Goal: Information Seeking & Learning: Learn about a topic

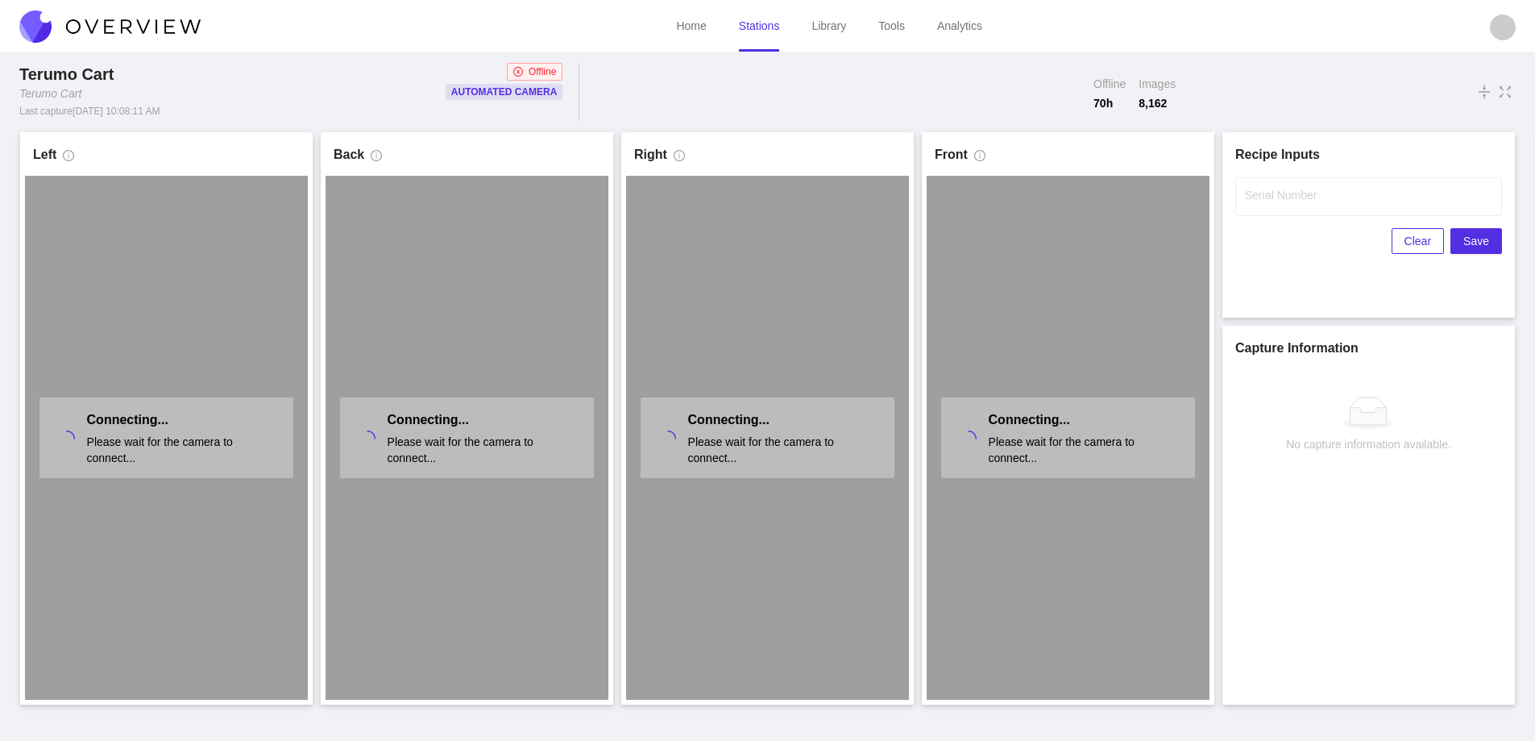
click at [759, 31] on link "Stations" at bounding box center [759, 25] width 41 height 13
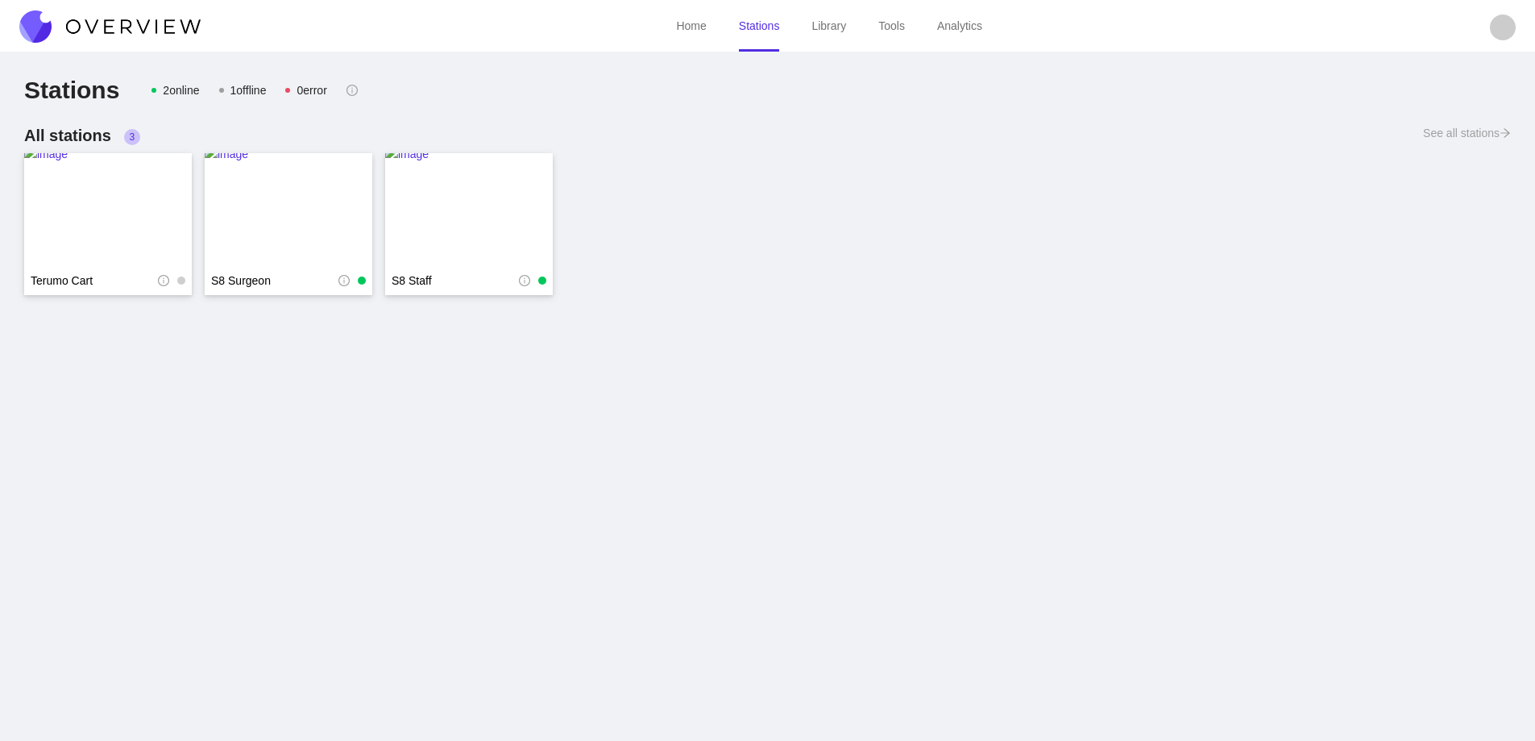
click at [825, 26] on link "Library" at bounding box center [829, 25] width 35 height 13
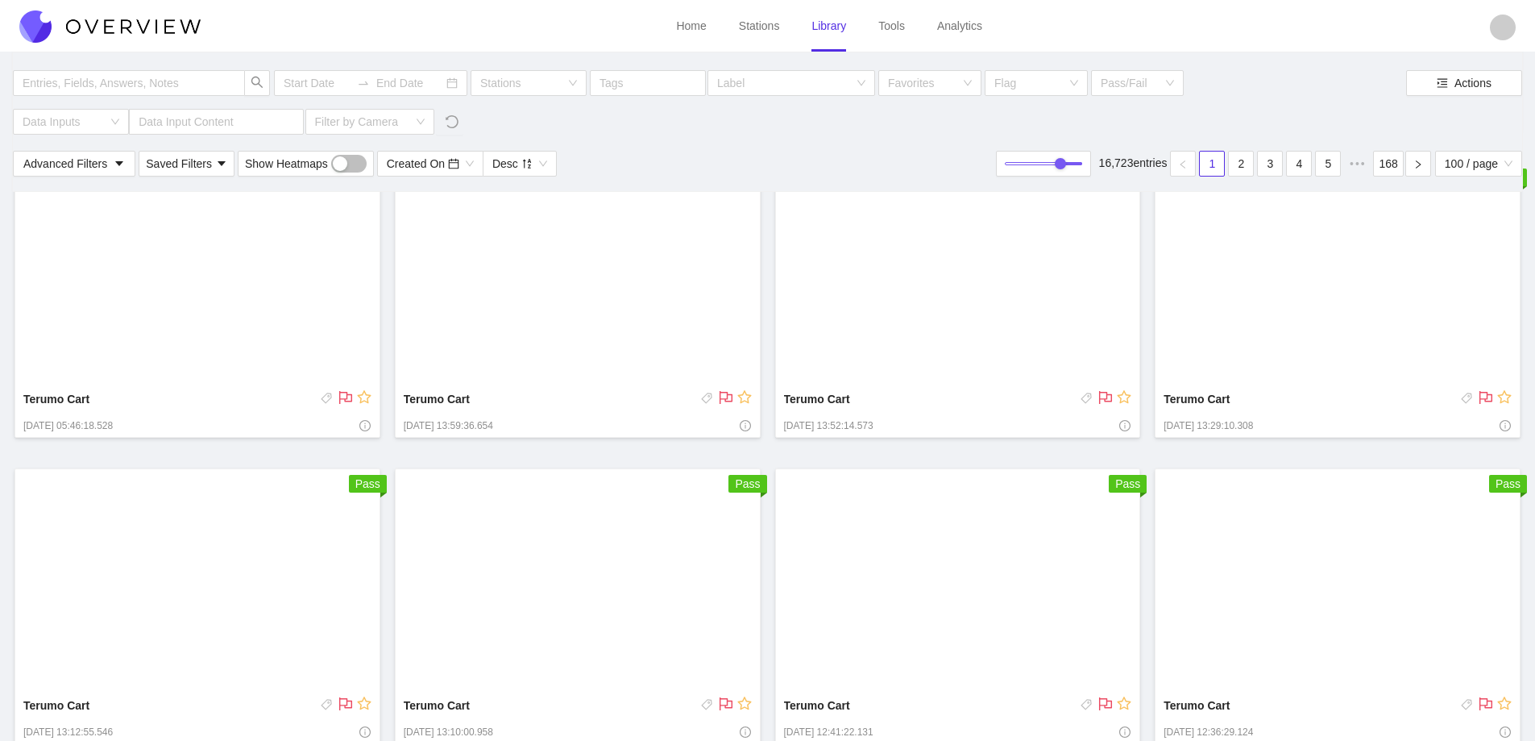
scroll to position [725, 0]
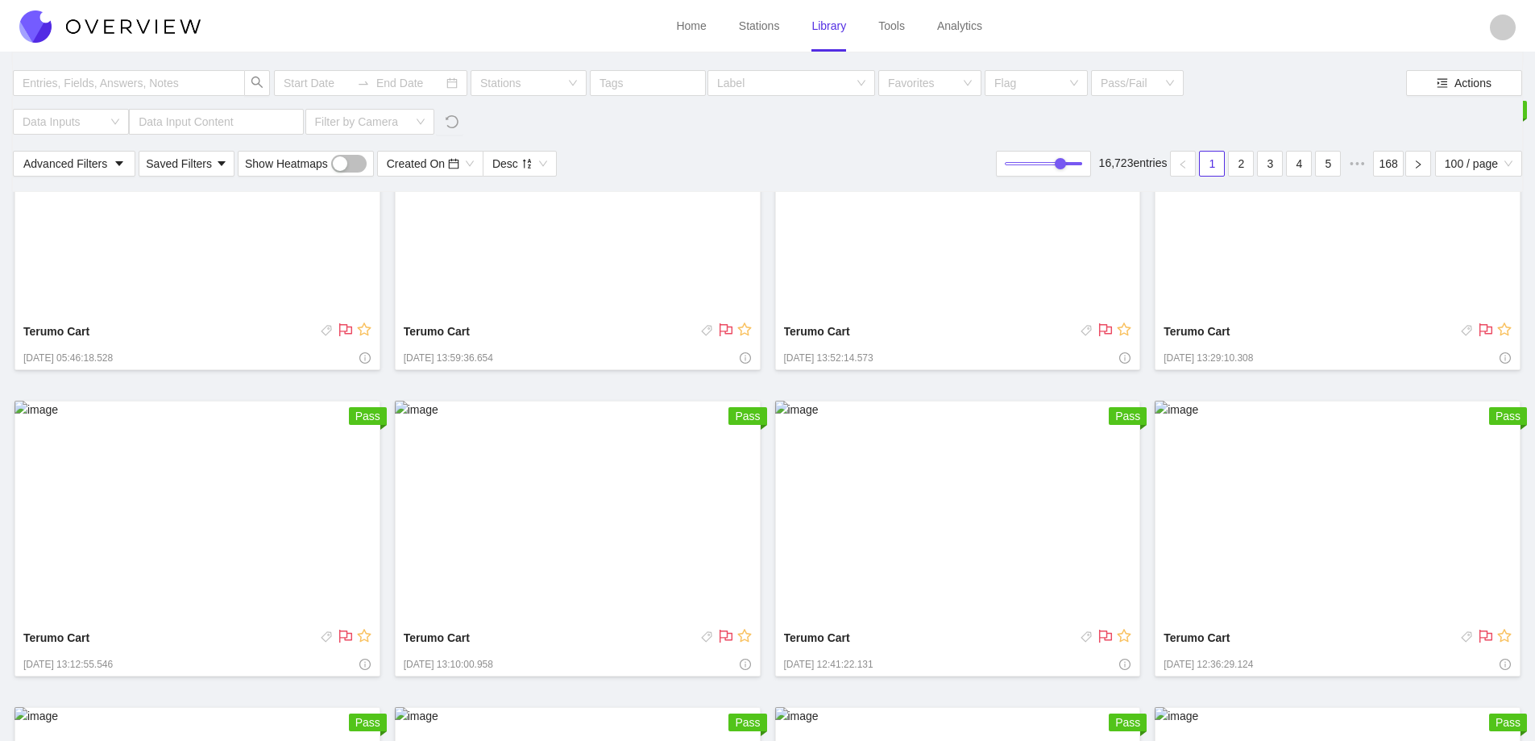
click at [682, 546] on img at bounding box center [578, 513] width 366 height 224
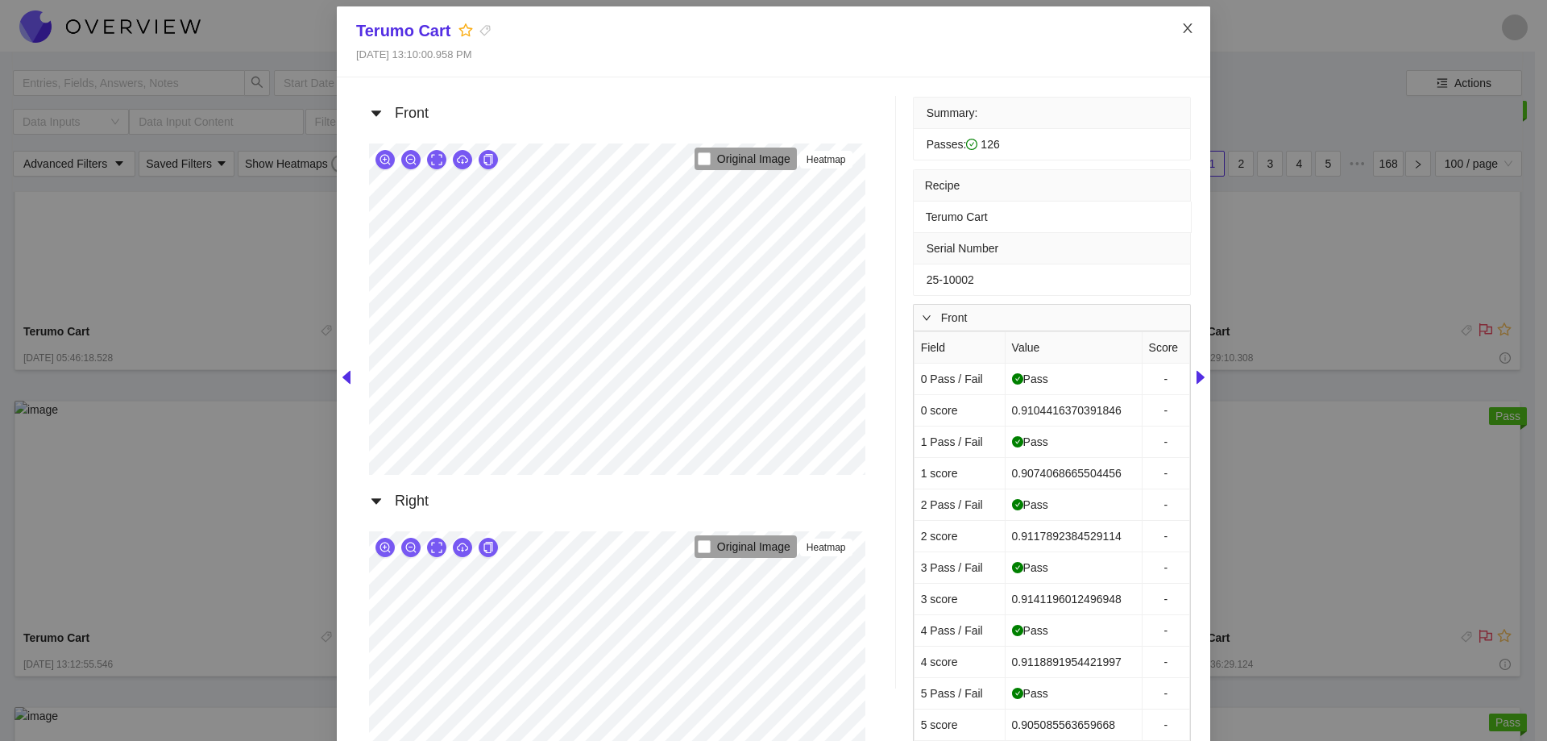
click at [1189, 29] on span "Close" at bounding box center [1187, 28] width 45 height 45
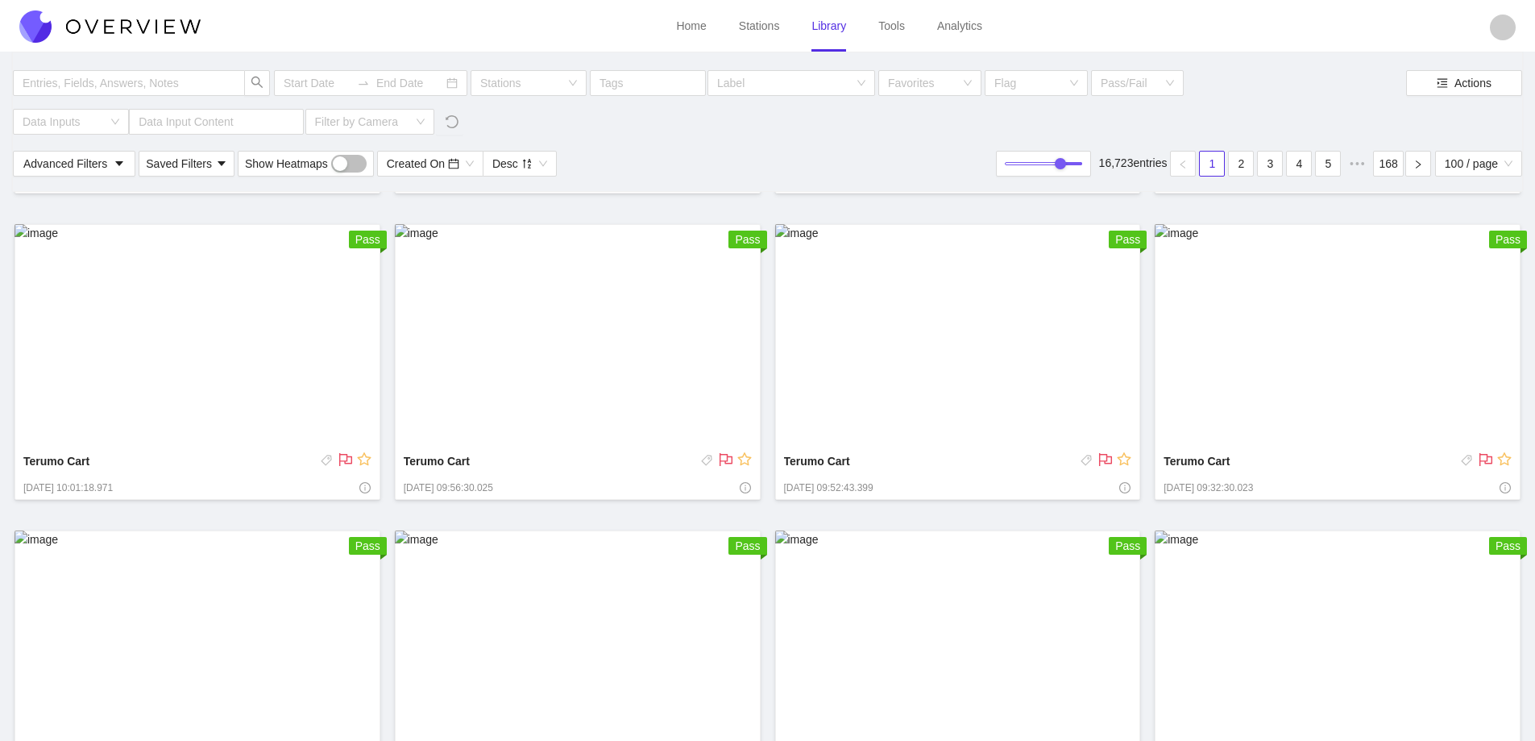
scroll to position [6690, 0]
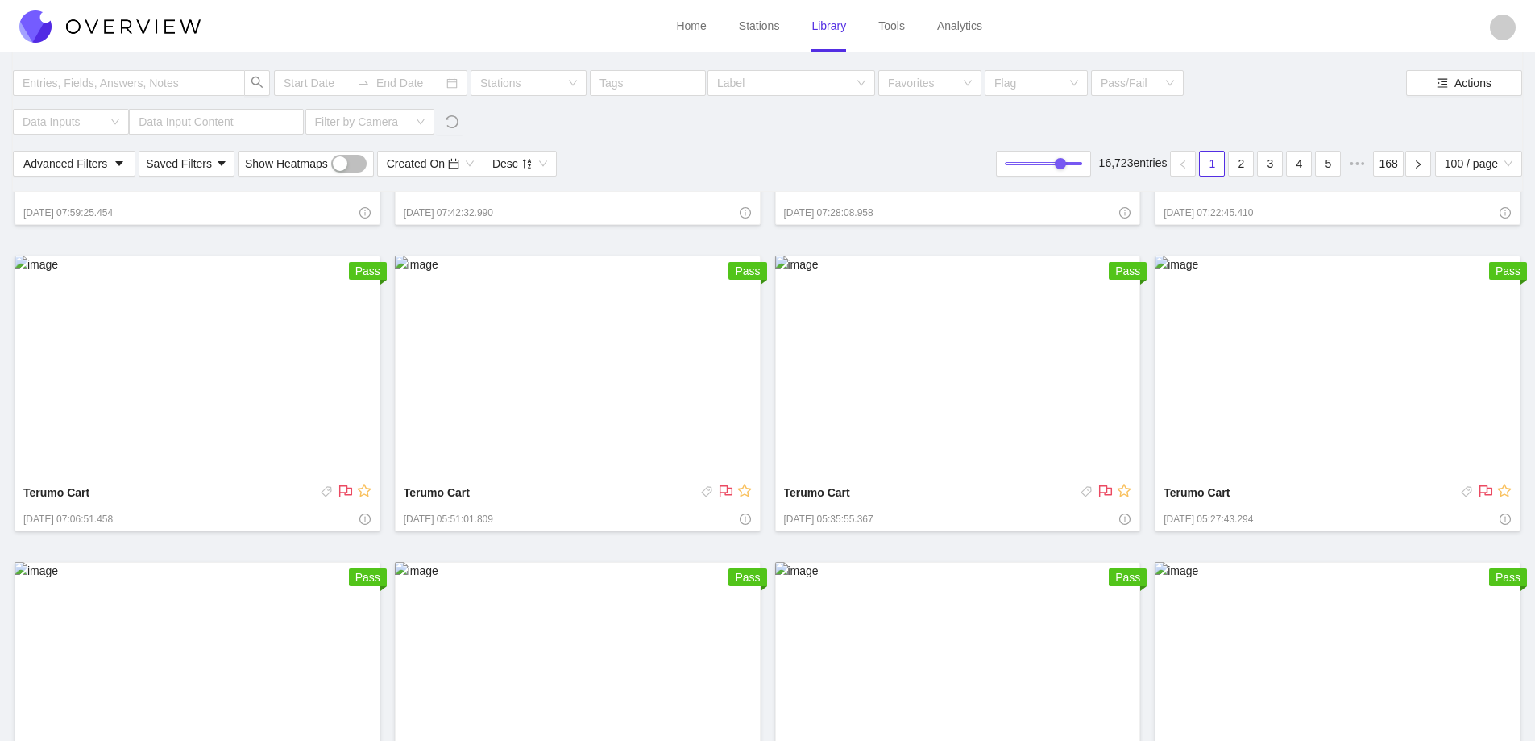
click at [947, 507] on span "Terumo Cart" at bounding box center [884, 497] width 200 height 26
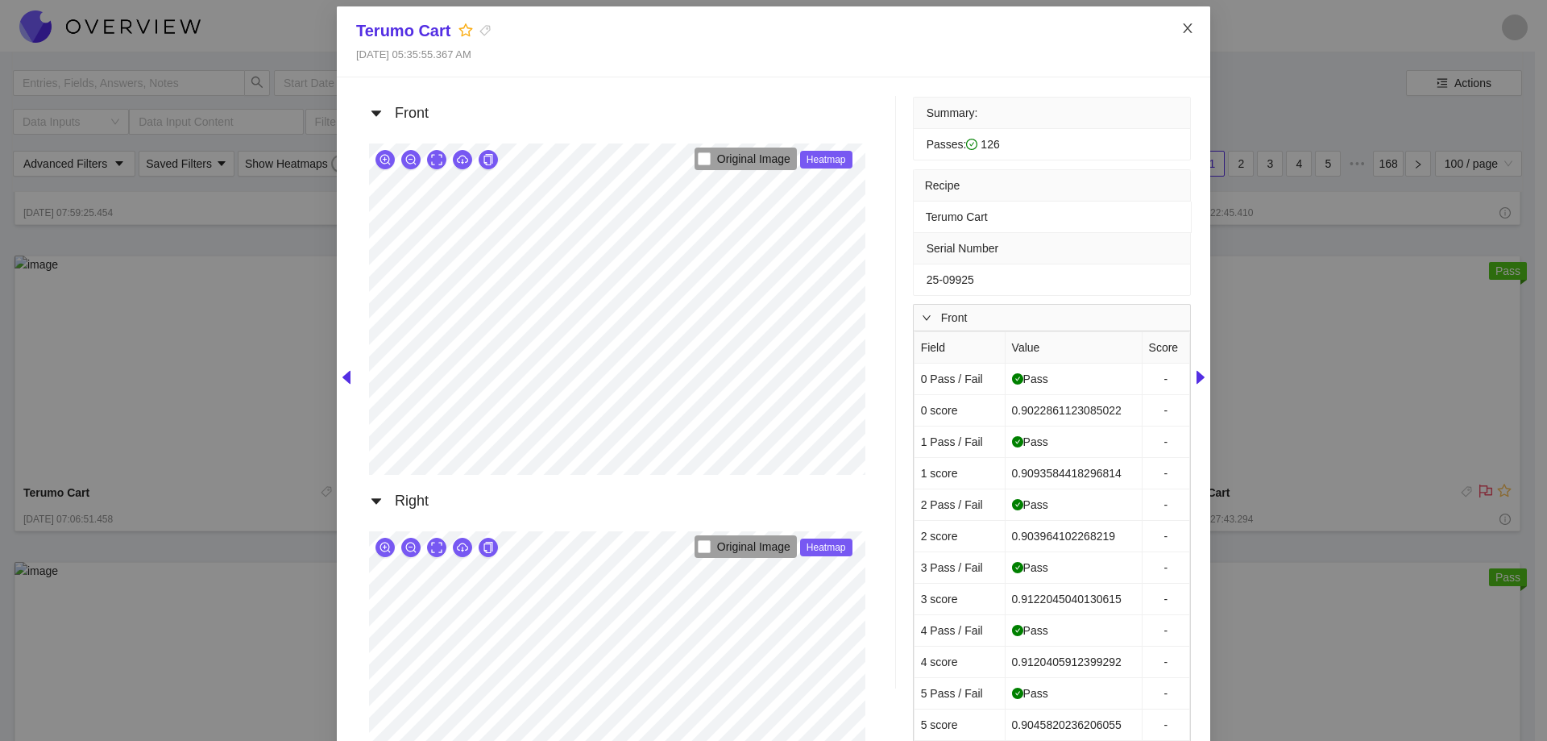
click at [1185, 29] on icon "close" at bounding box center [1188, 28] width 13 height 13
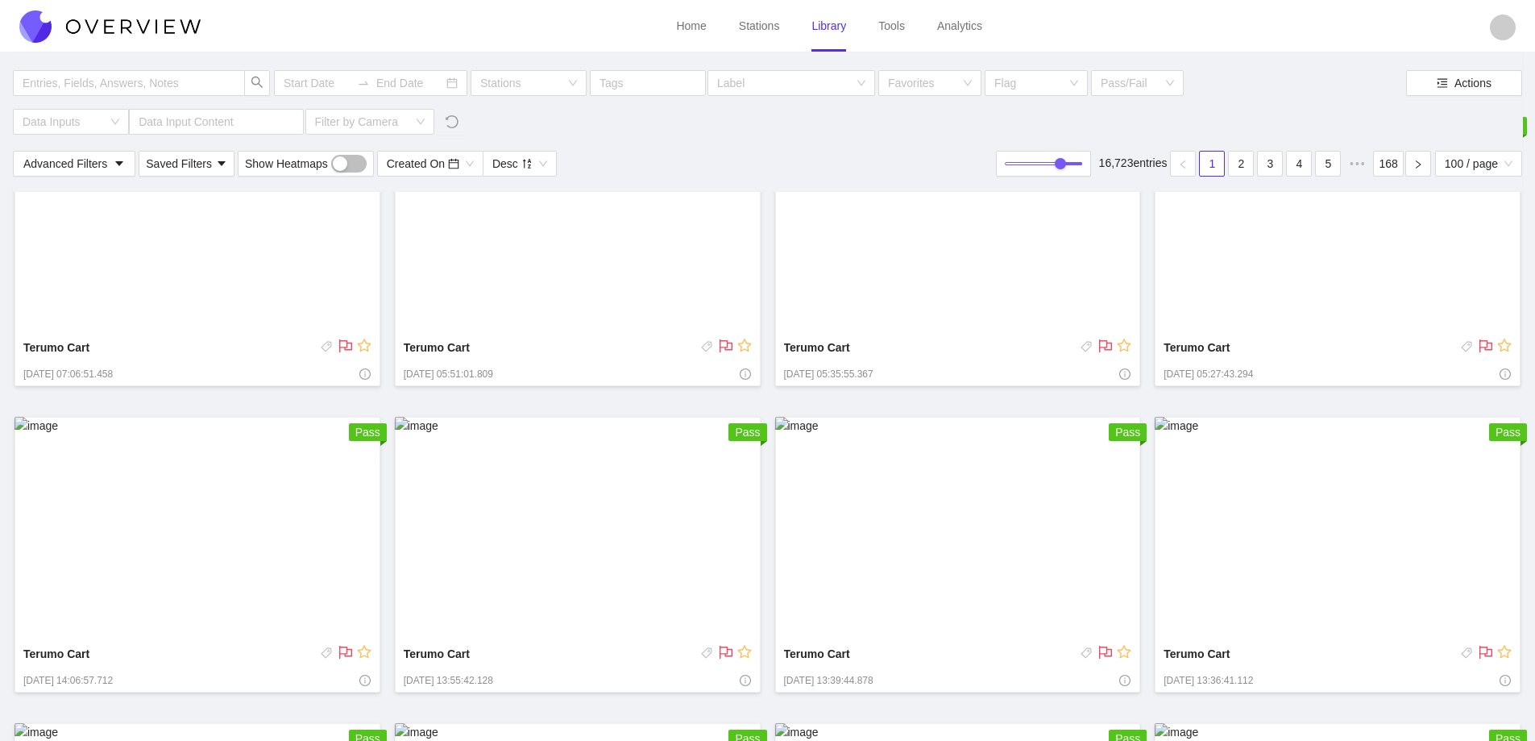
scroll to position [7103, 0]
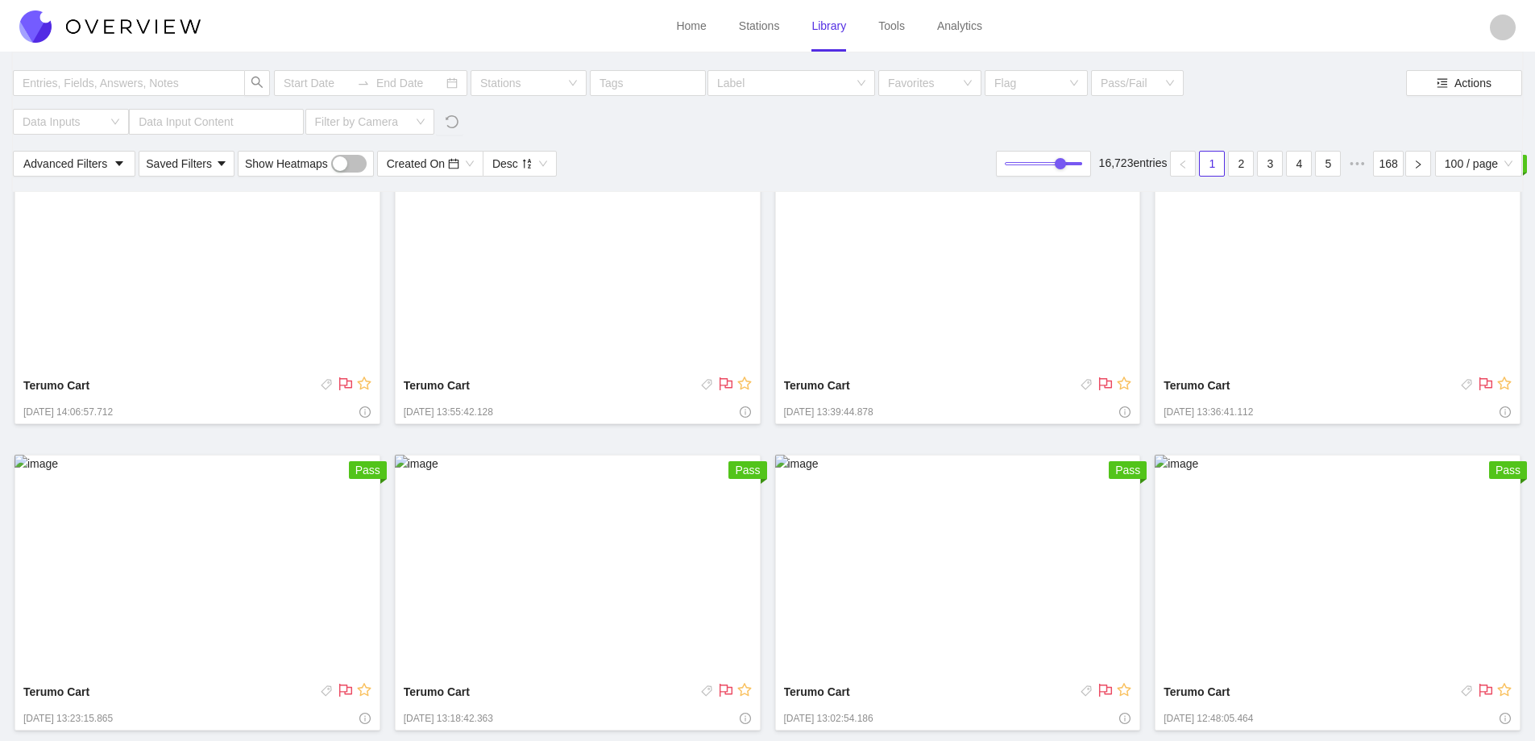
click at [952, 538] on img at bounding box center [958, 567] width 366 height 224
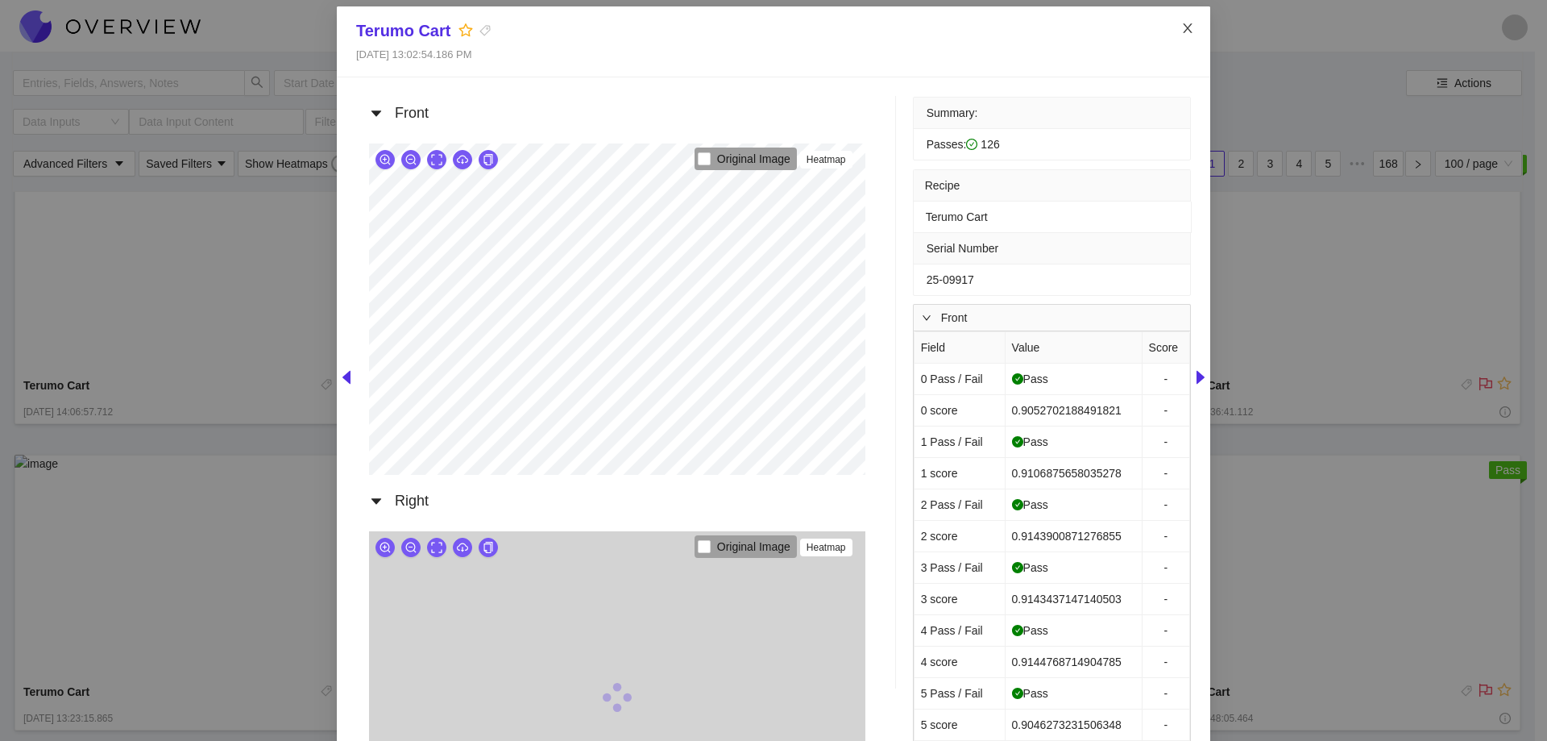
click at [1187, 22] on span "Close" at bounding box center [1187, 28] width 45 height 45
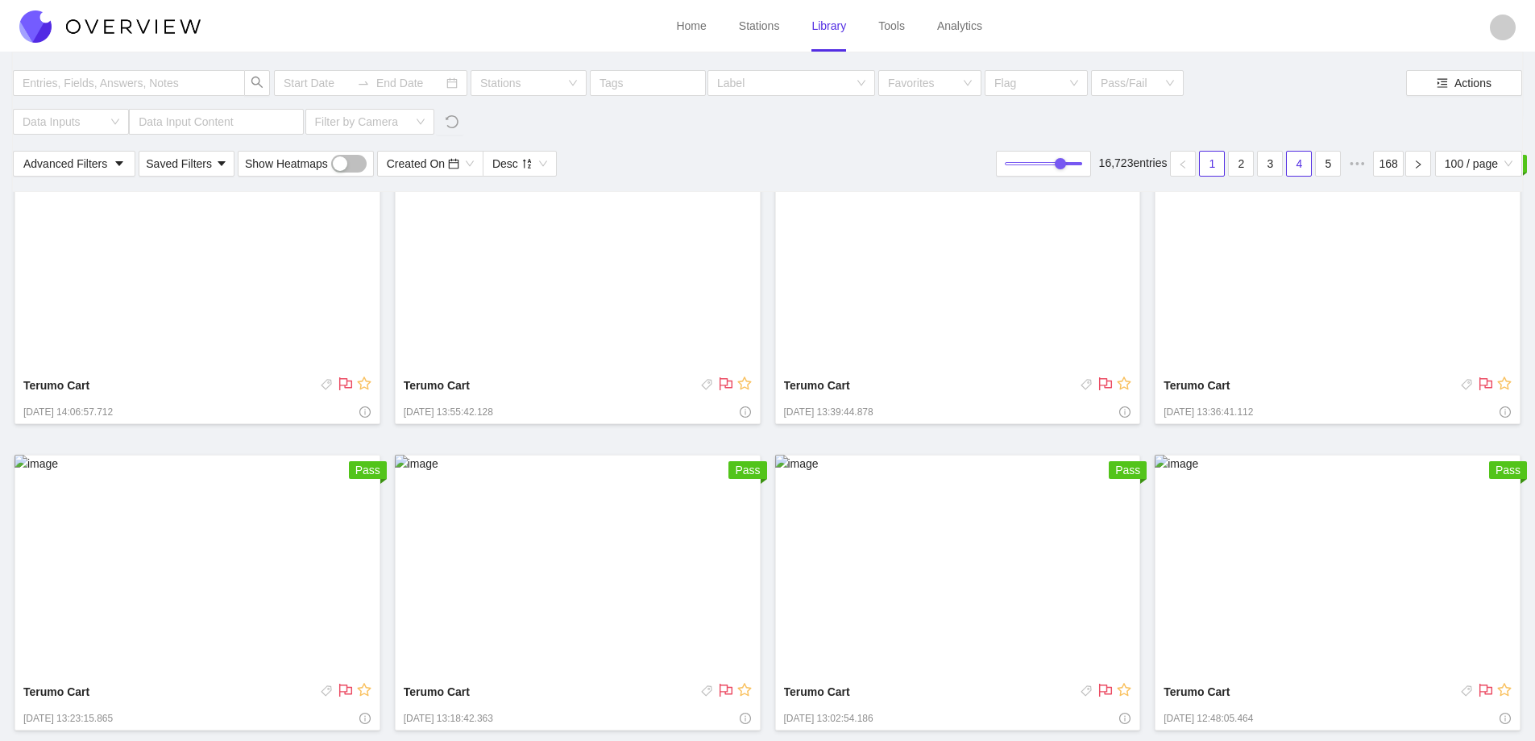
click at [1294, 167] on link "4" at bounding box center [1299, 164] width 24 height 24
click at [1012, 606] on img at bounding box center [958, 567] width 366 height 224
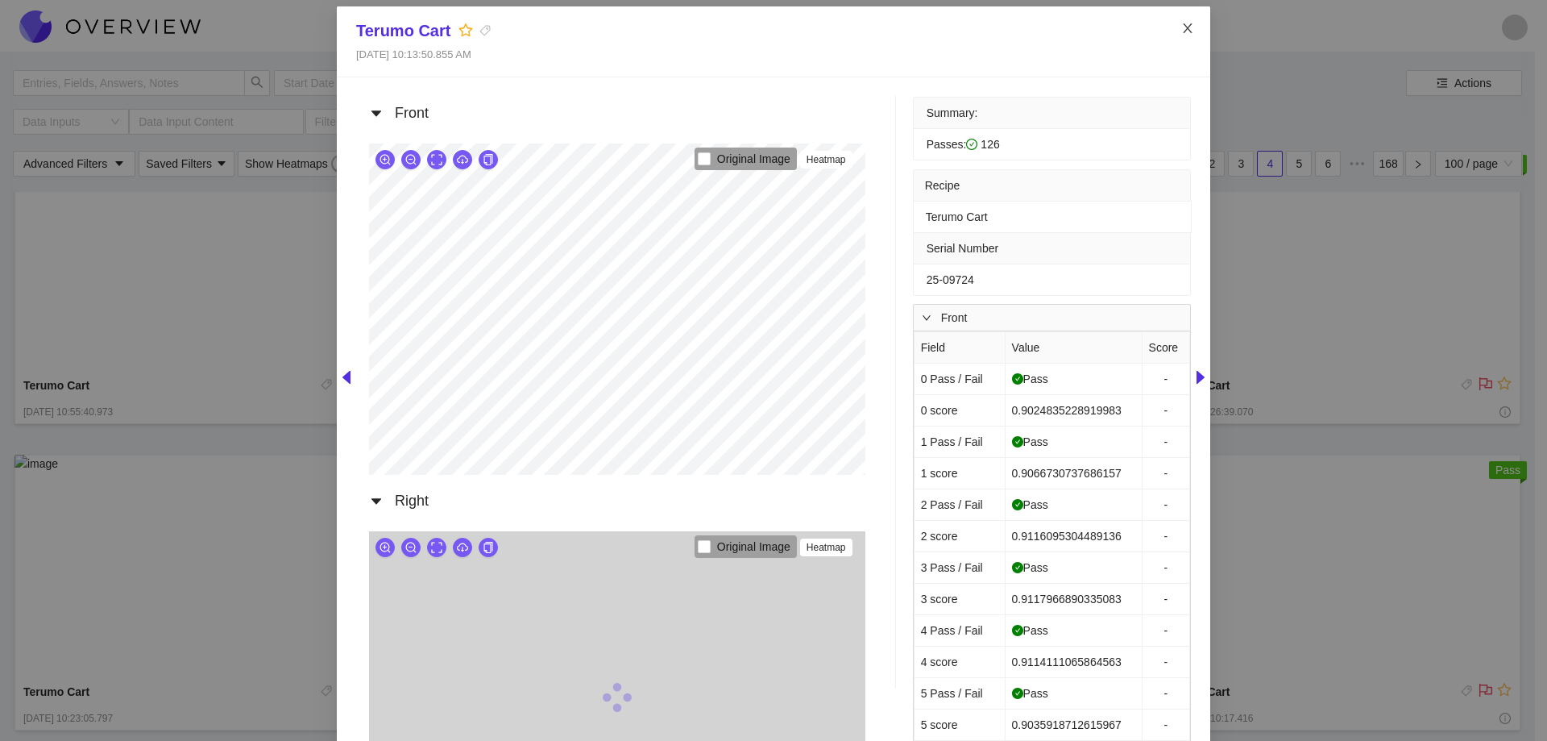
click at [1182, 35] on icon "close" at bounding box center [1188, 28] width 13 height 13
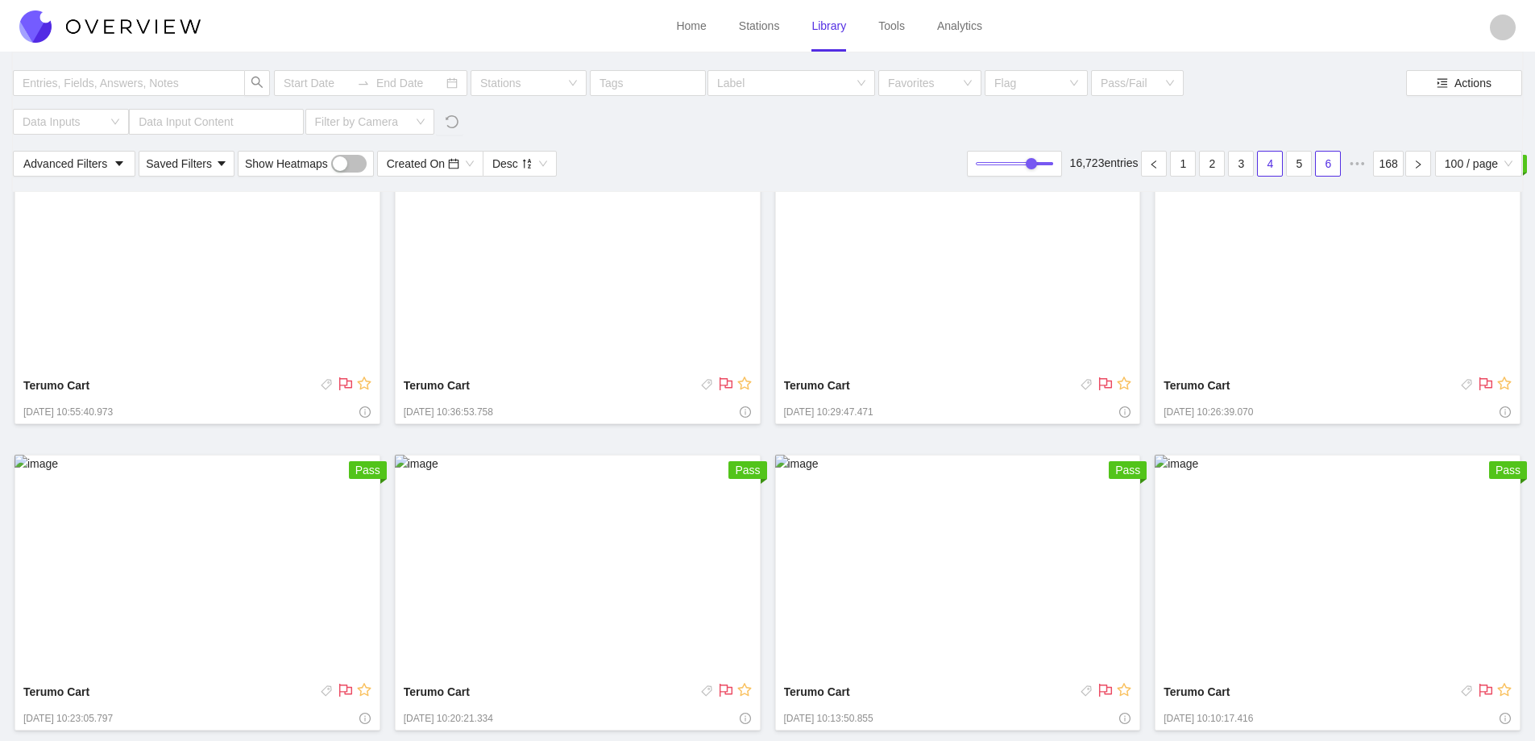
click at [1324, 162] on link "6" at bounding box center [1328, 164] width 24 height 24
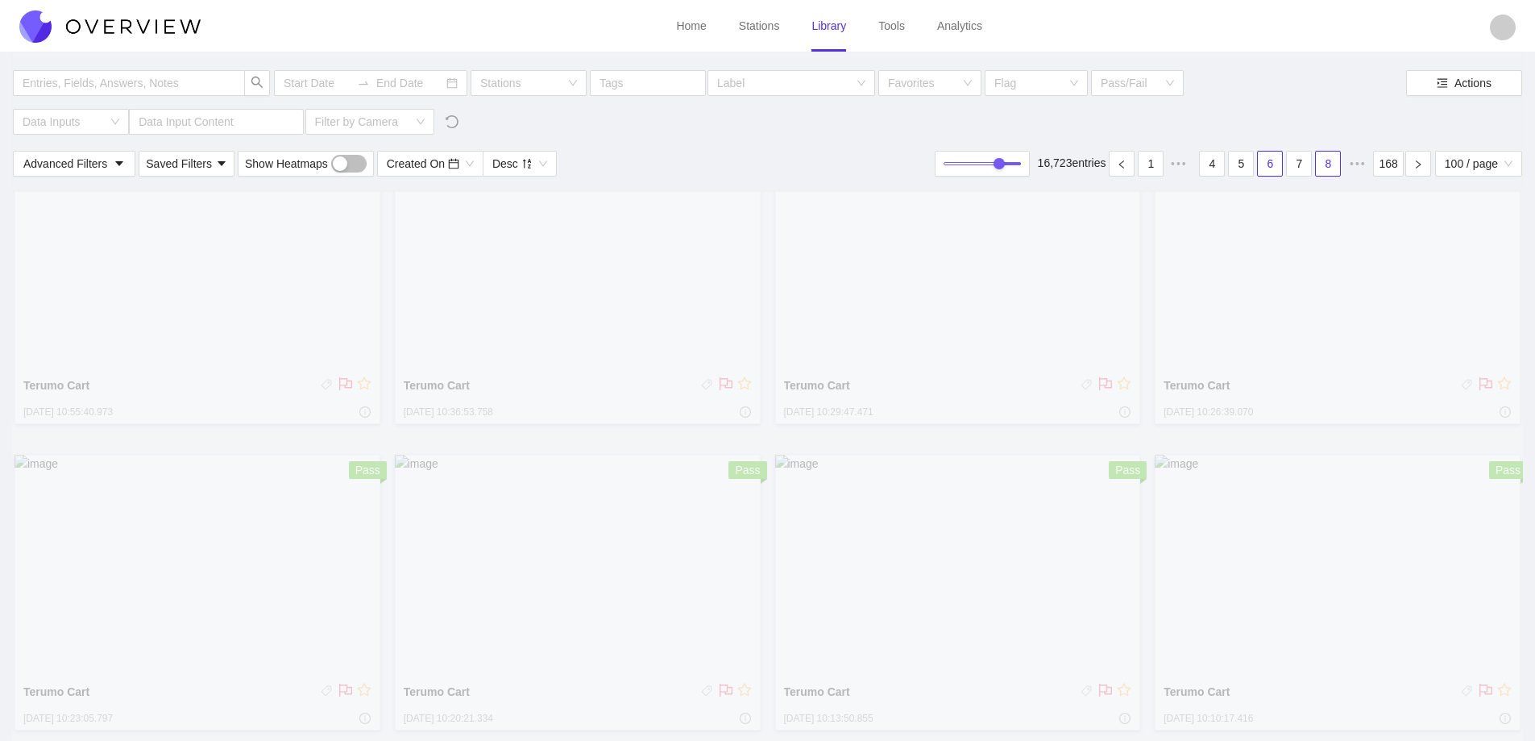
click at [1324, 162] on link "8" at bounding box center [1328, 164] width 24 height 24
click at [1324, 162] on link "10" at bounding box center [1328, 164] width 24 height 24
click at [1324, 162] on link "12" at bounding box center [1328, 164] width 24 height 24
click at [1324, 162] on link "14" at bounding box center [1328, 164] width 24 height 24
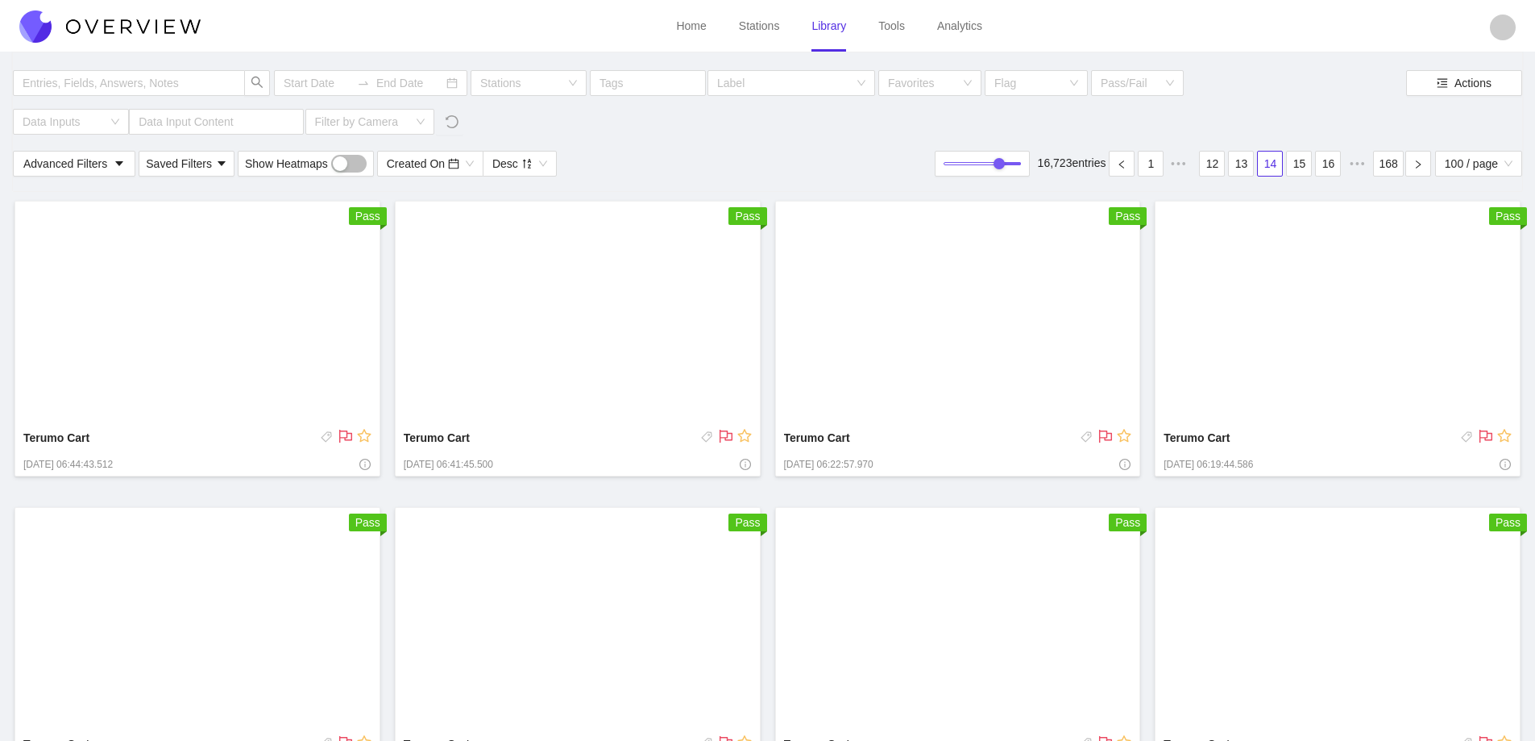
scroll to position [7022, 0]
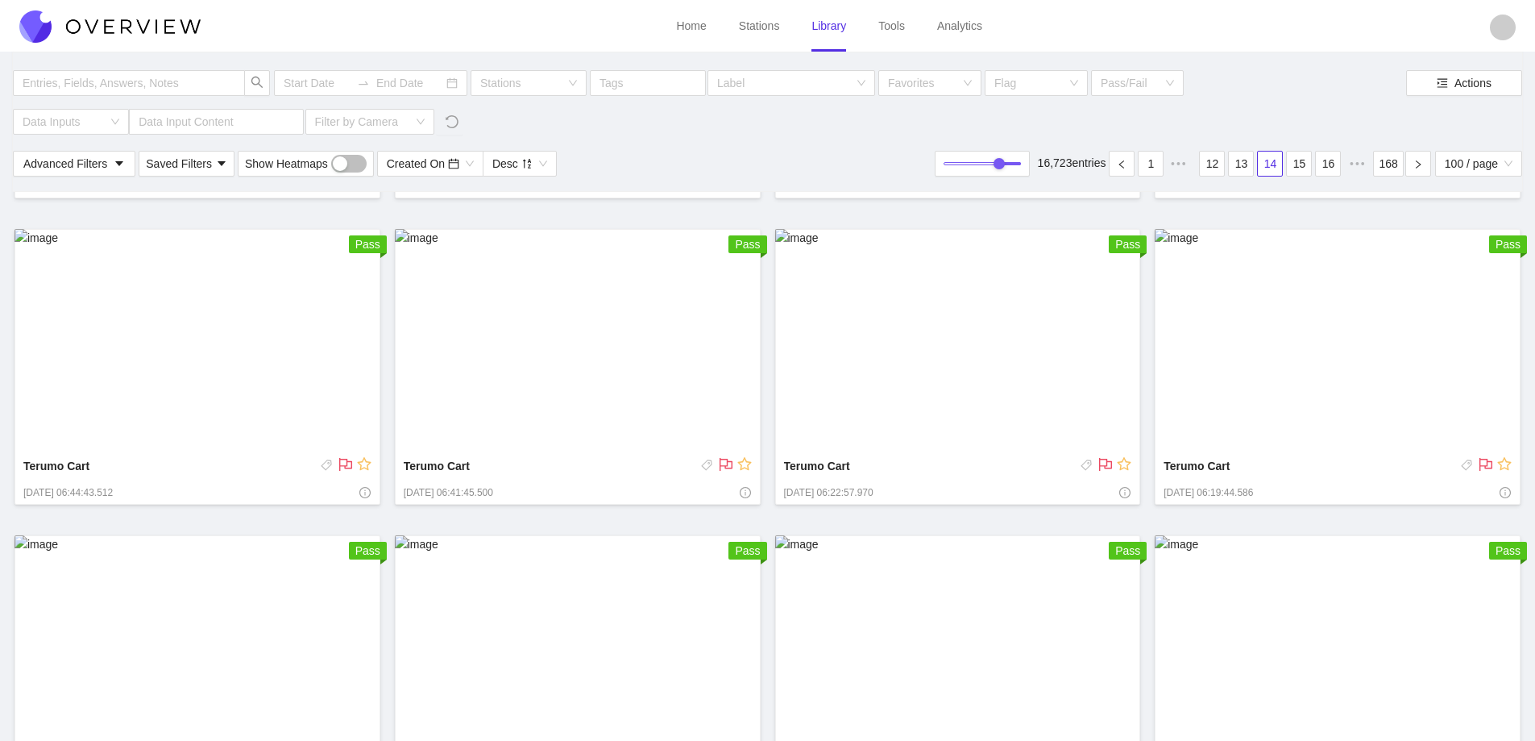
click at [858, 280] on img at bounding box center [958, 341] width 366 height 224
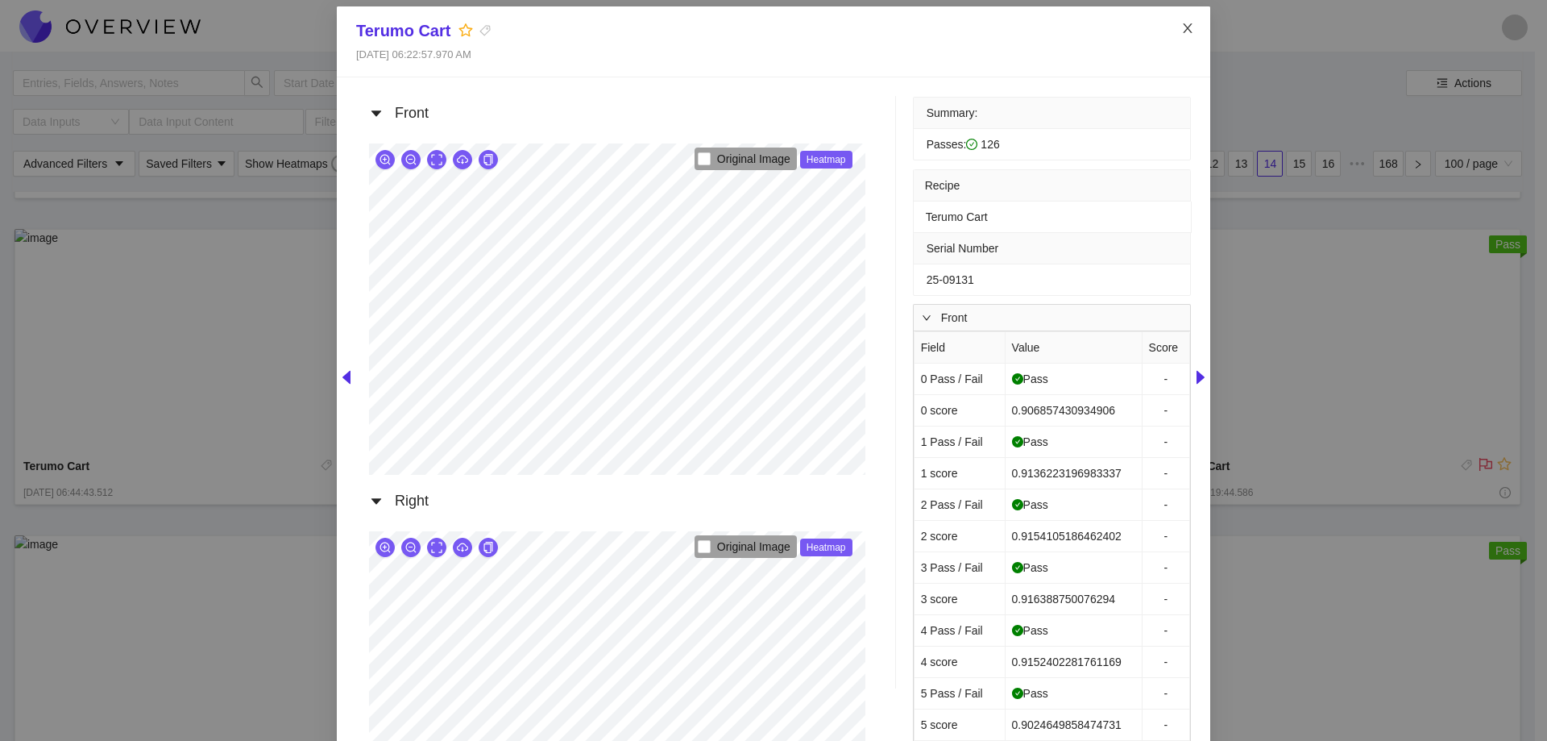
click at [1186, 30] on icon "close" at bounding box center [1188, 28] width 13 height 13
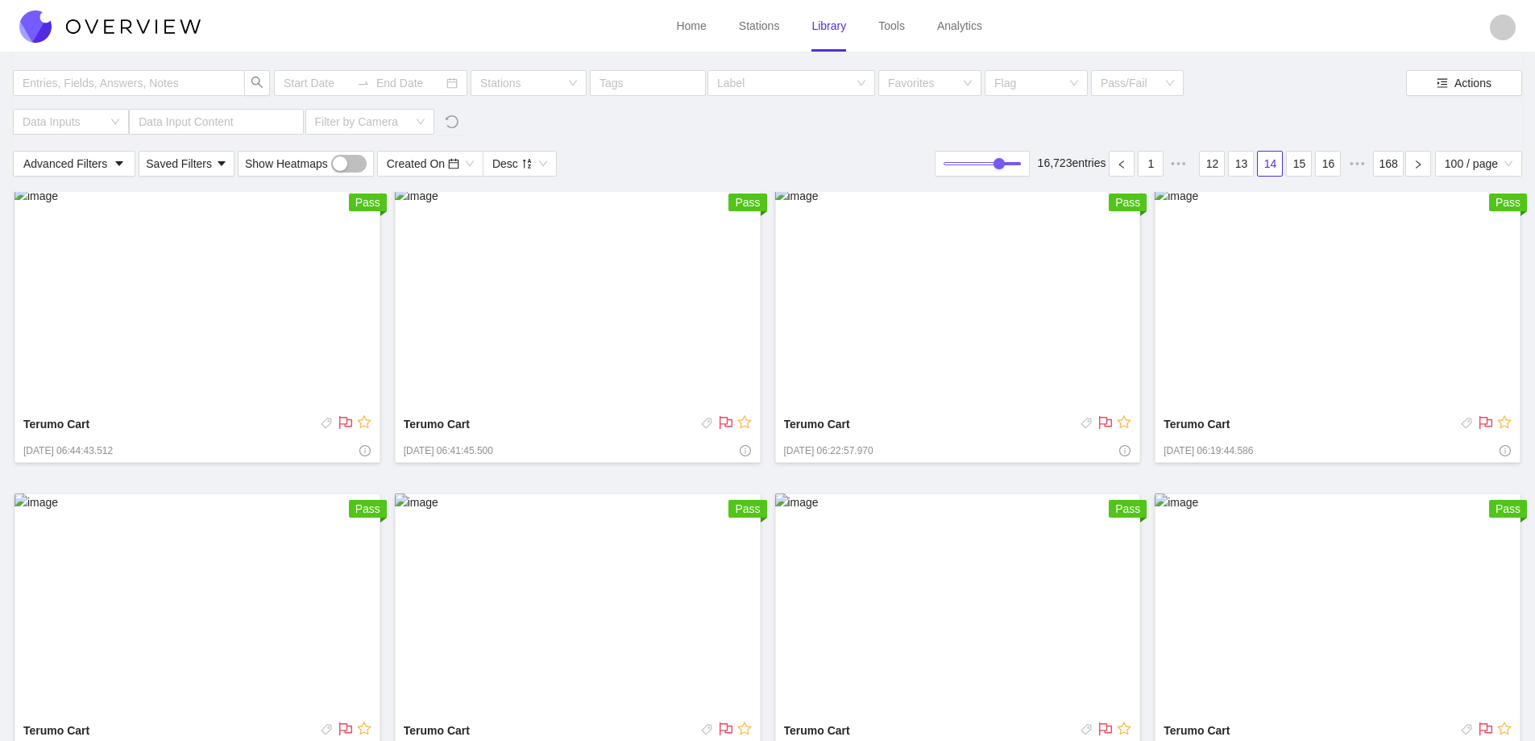
scroll to position [7103, 0]
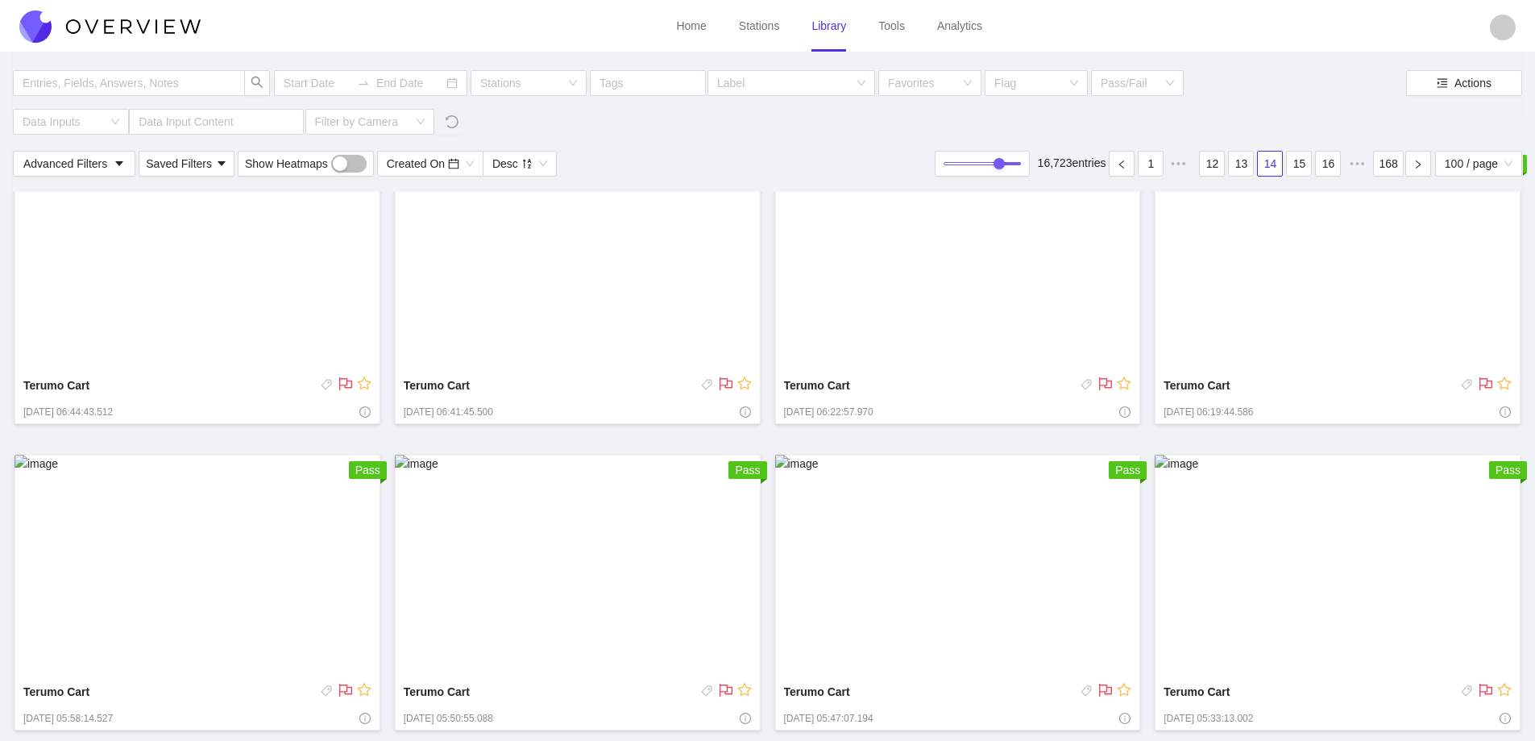
click at [941, 544] on img at bounding box center [958, 567] width 366 height 224
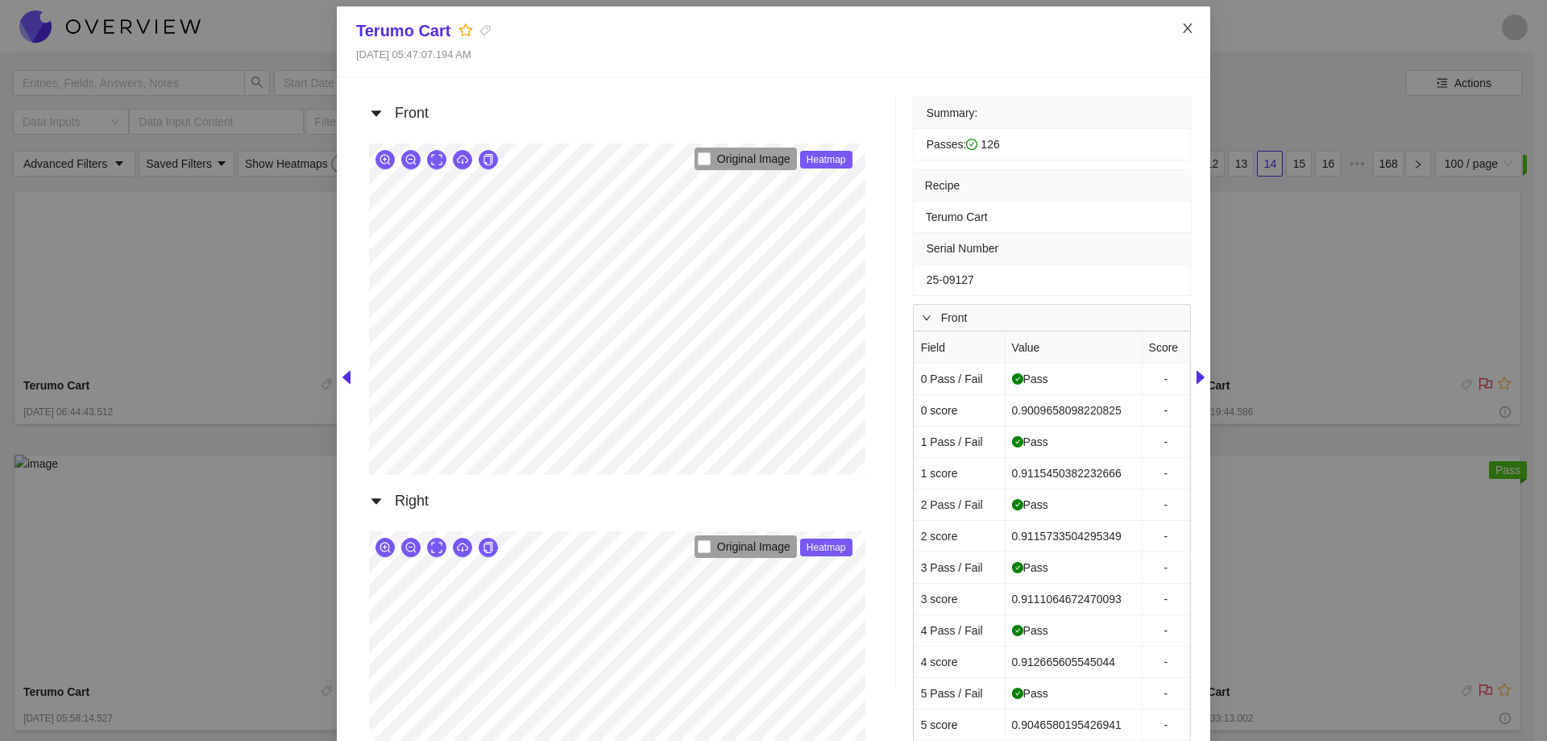
click at [1185, 32] on icon "close" at bounding box center [1187, 28] width 9 height 10
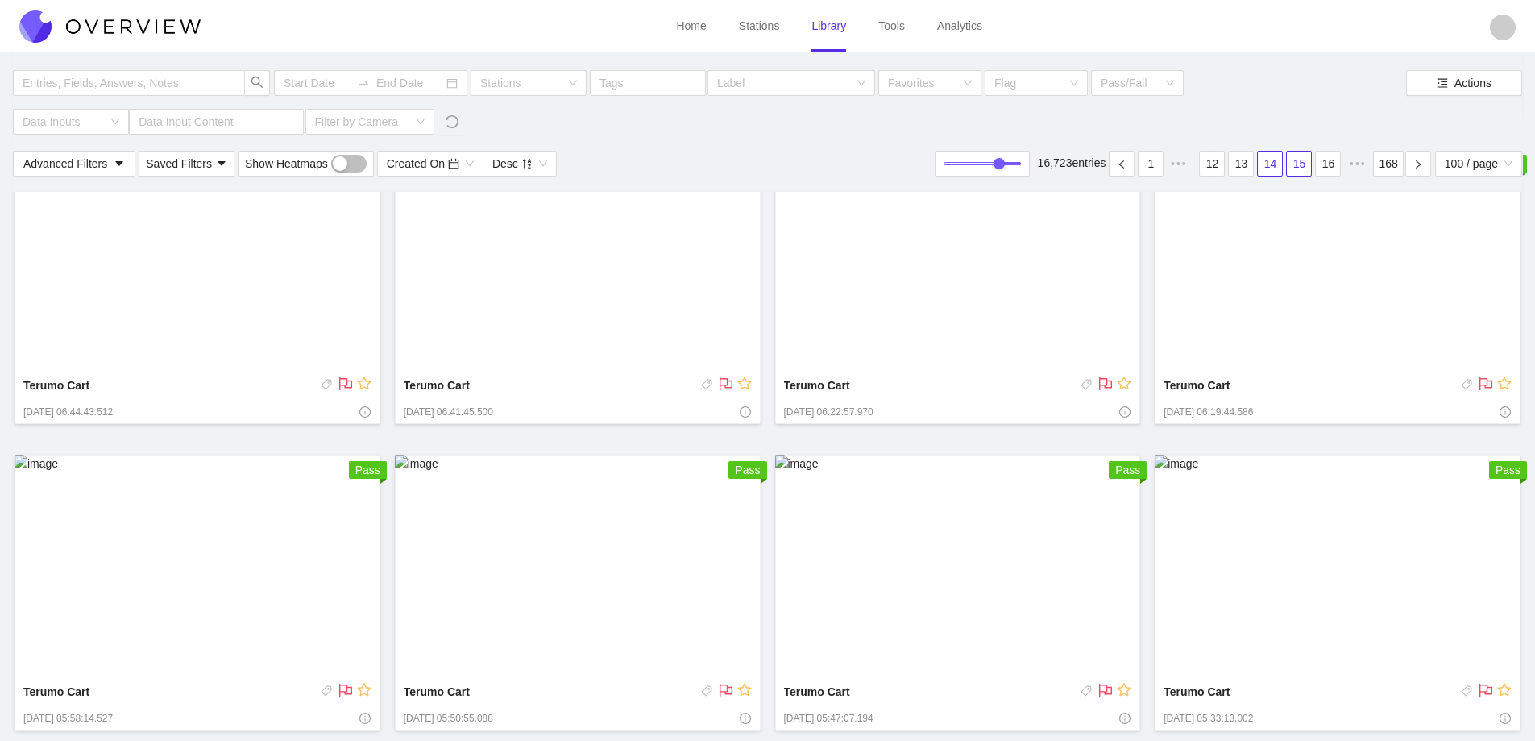
click at [1294, 164] on link "15" at bounding box center [1299, 164] width 24 height 24
click at [257, 310] on img at bounding box center [198, 260] width 366 height 224
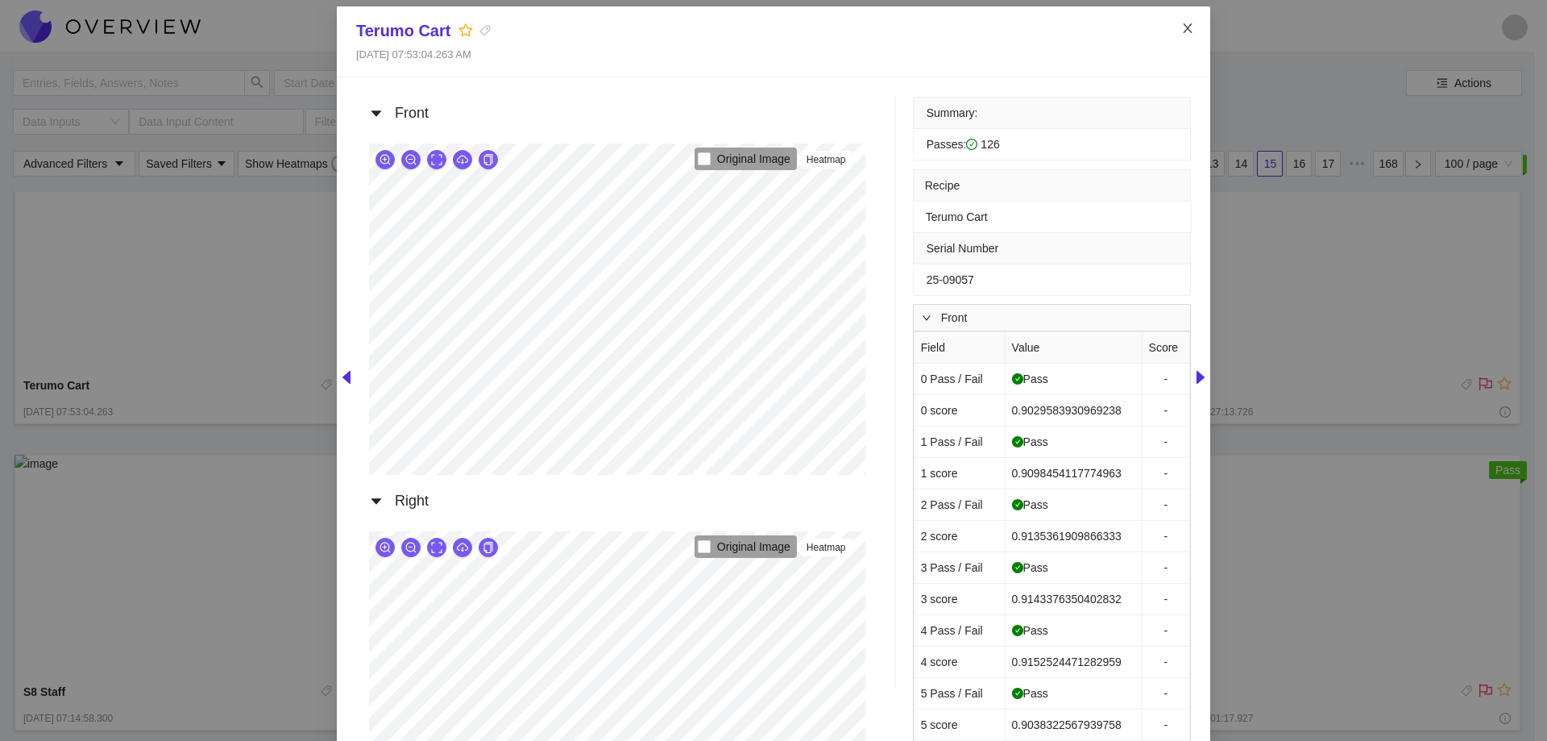
click at [1177, 35] on span "Close" at bounding box center [1187, 28] width 45 height 45
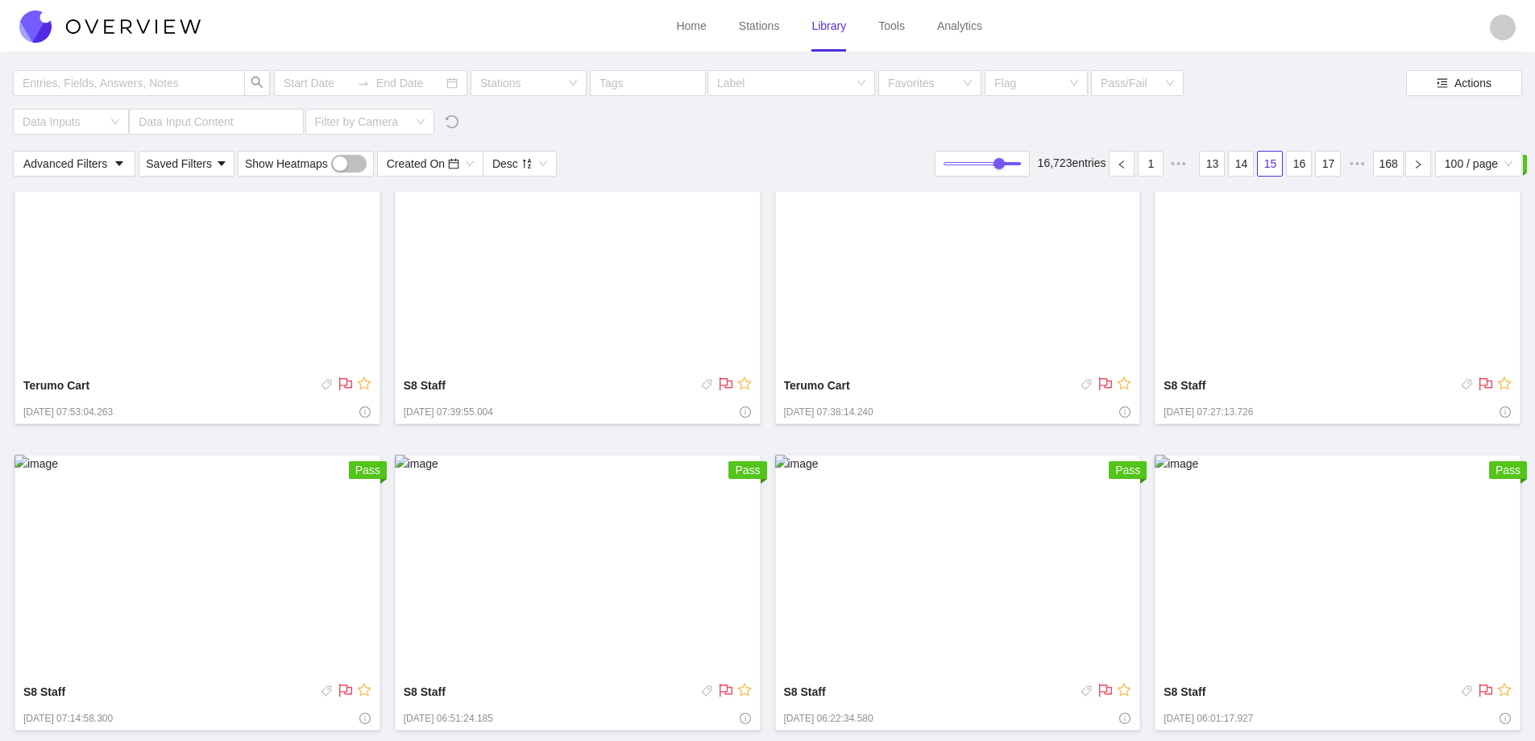
click at [1179, 29] on ul "Home Stations Library Tools Analytics" at bounding box center [829, 26] width 1257 height 52
click at [1250, 166] on link "14" at bounding box center [1241, 164] width 24 height 24
click at [1252, 578] on img at bounding box center [1338, 567] width 366 height 224
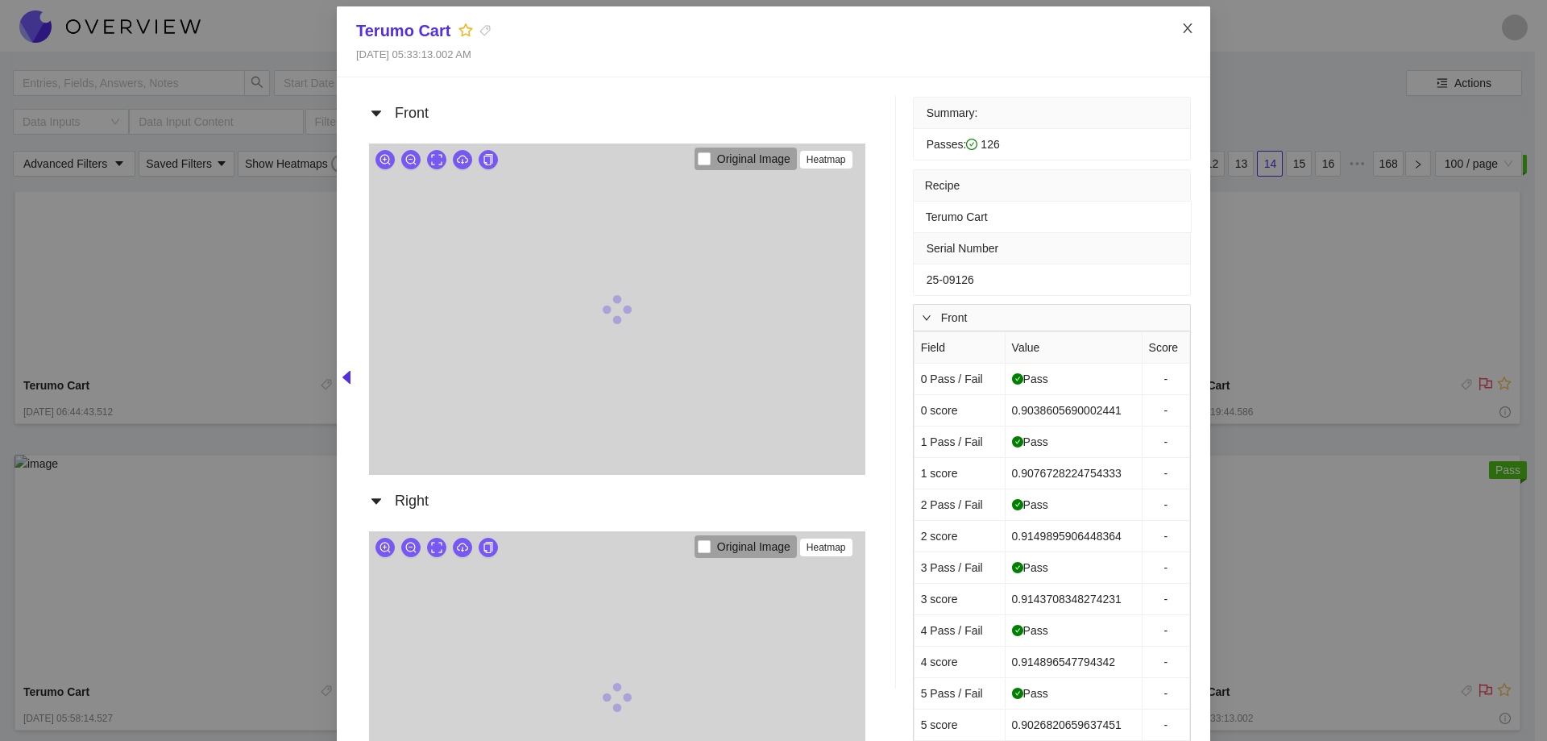
click at [1182, 33] on icon "close" at bounding box center [1188, 28] width 13 height 13
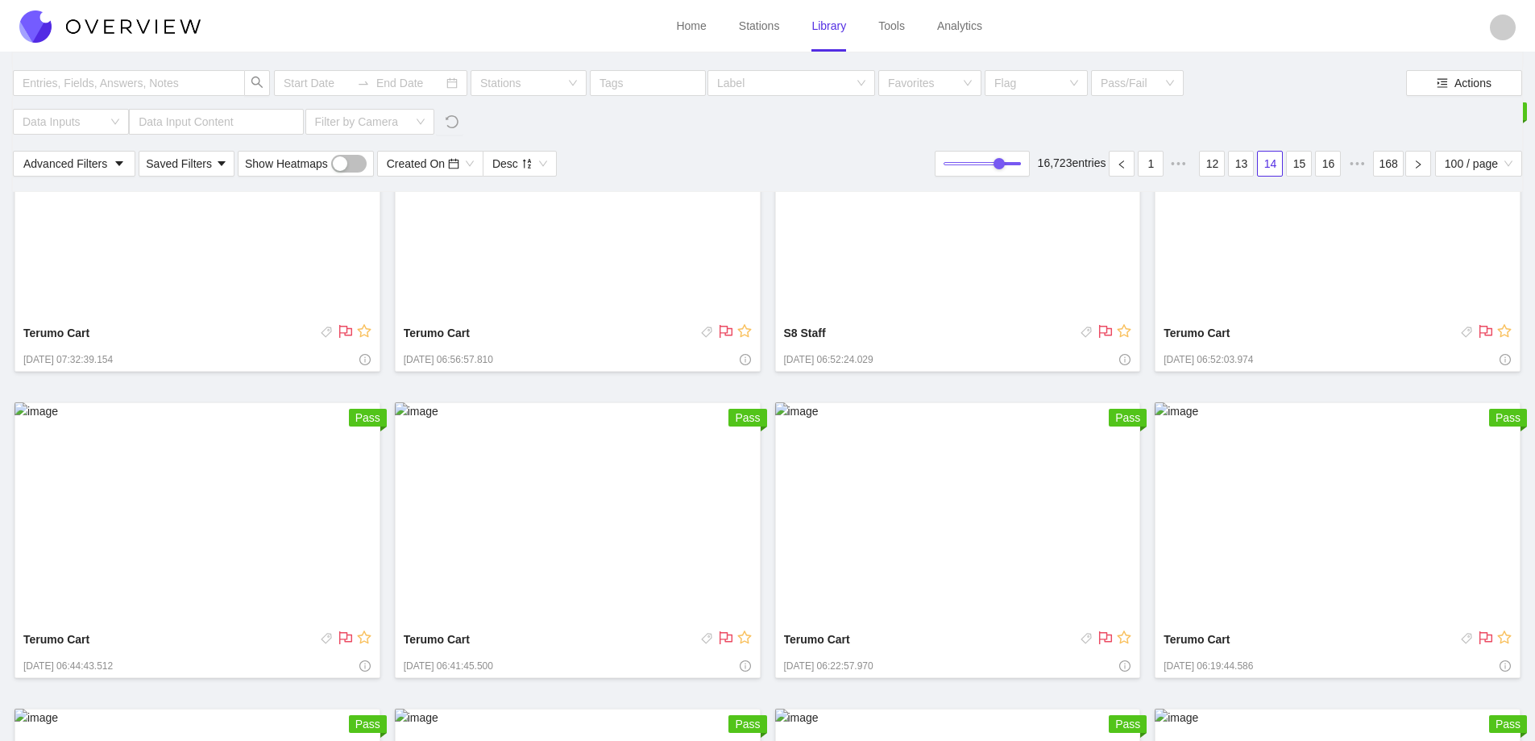
scroll to position [7103, 0]
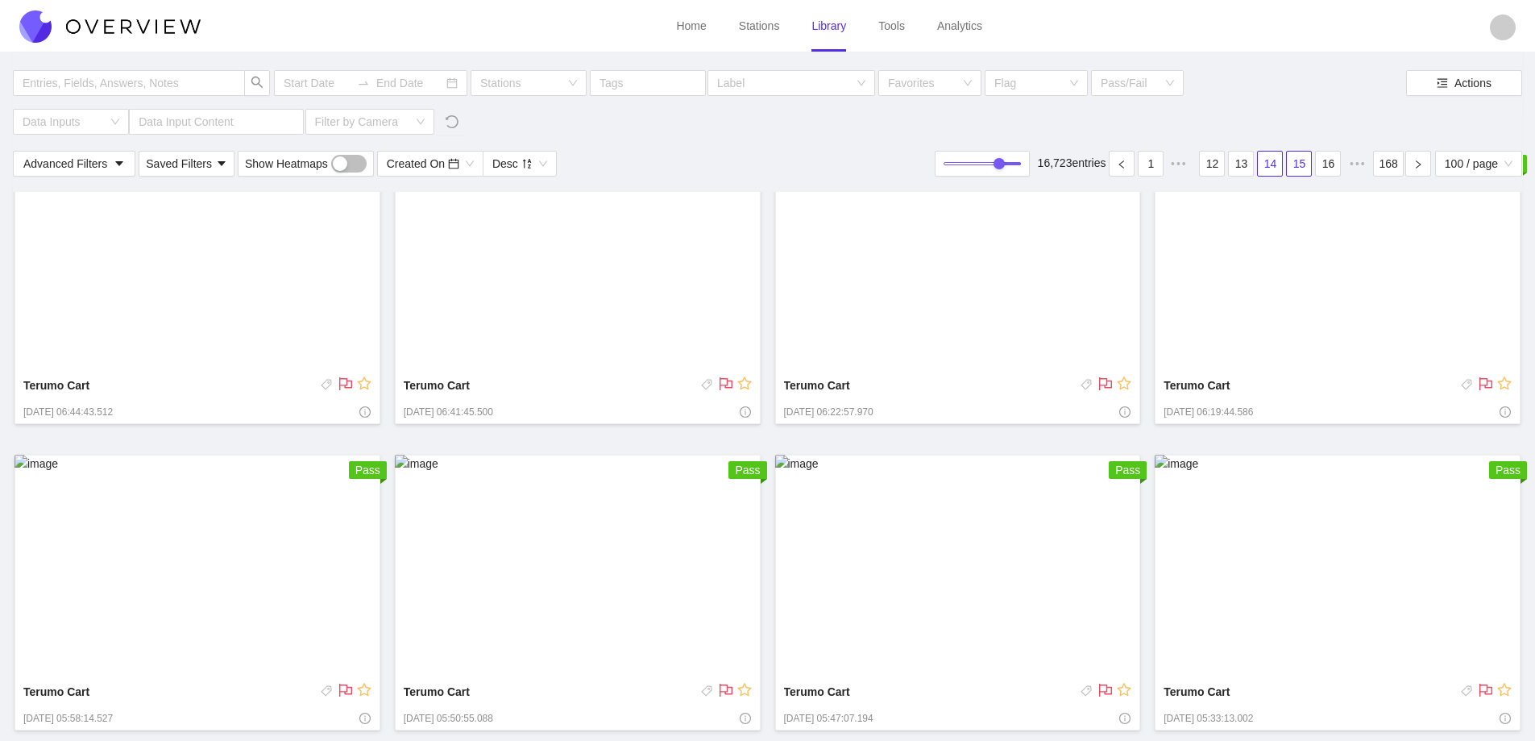
click at [1302, 155] on link "15" at bounding box center [1299, 164] width 24 height 24
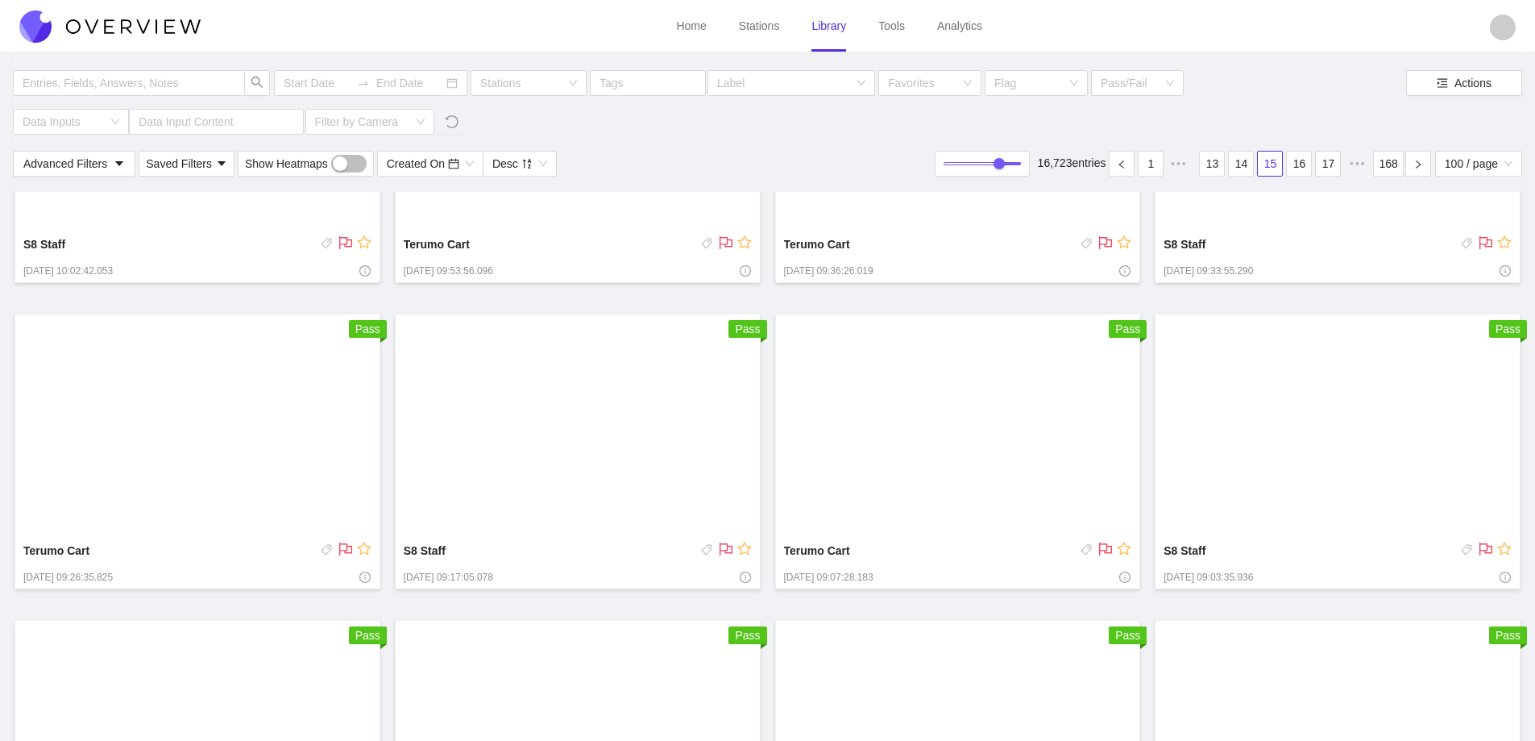
scroll to position [6297, 0]
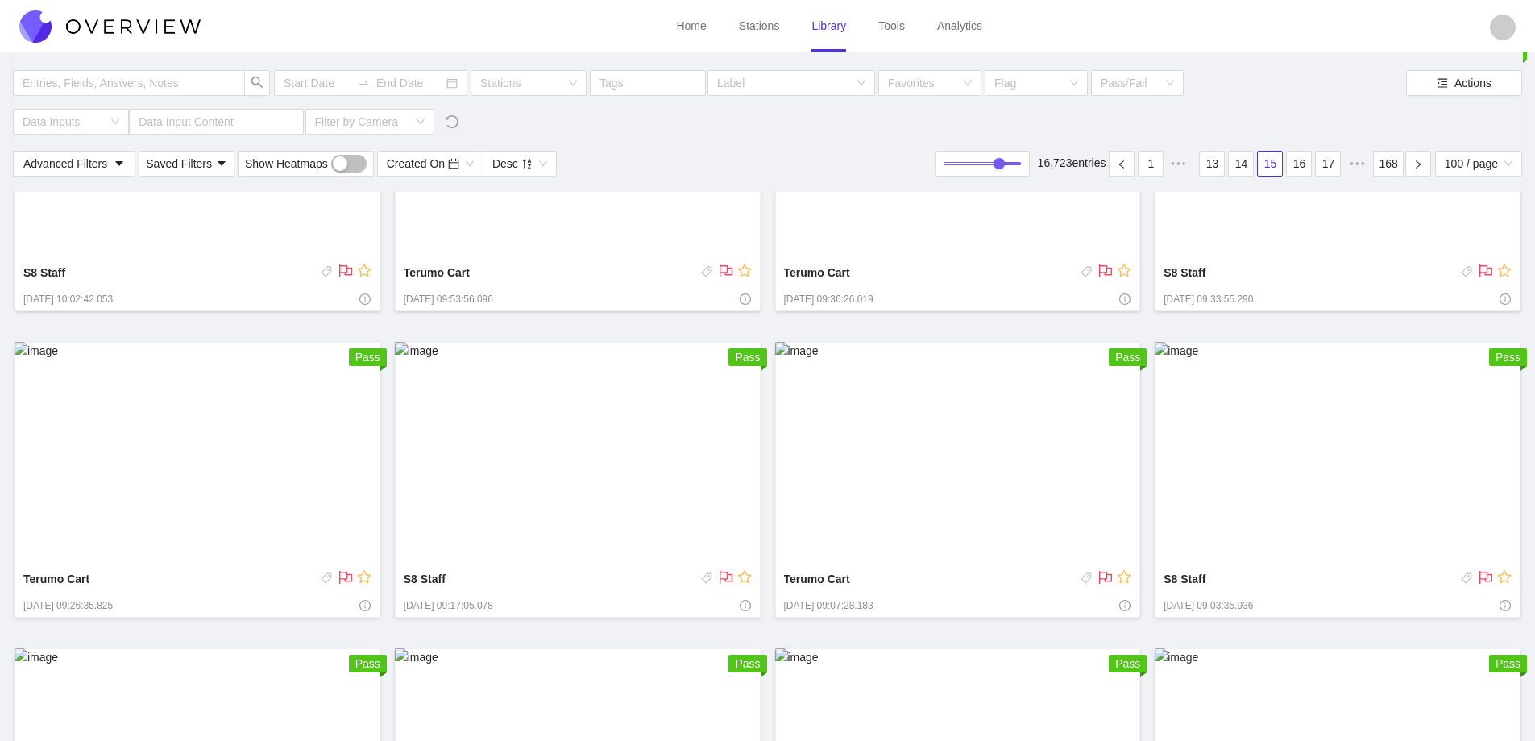
click at [544, 402] on img at bounding box center [578, 454] width 366 height 224
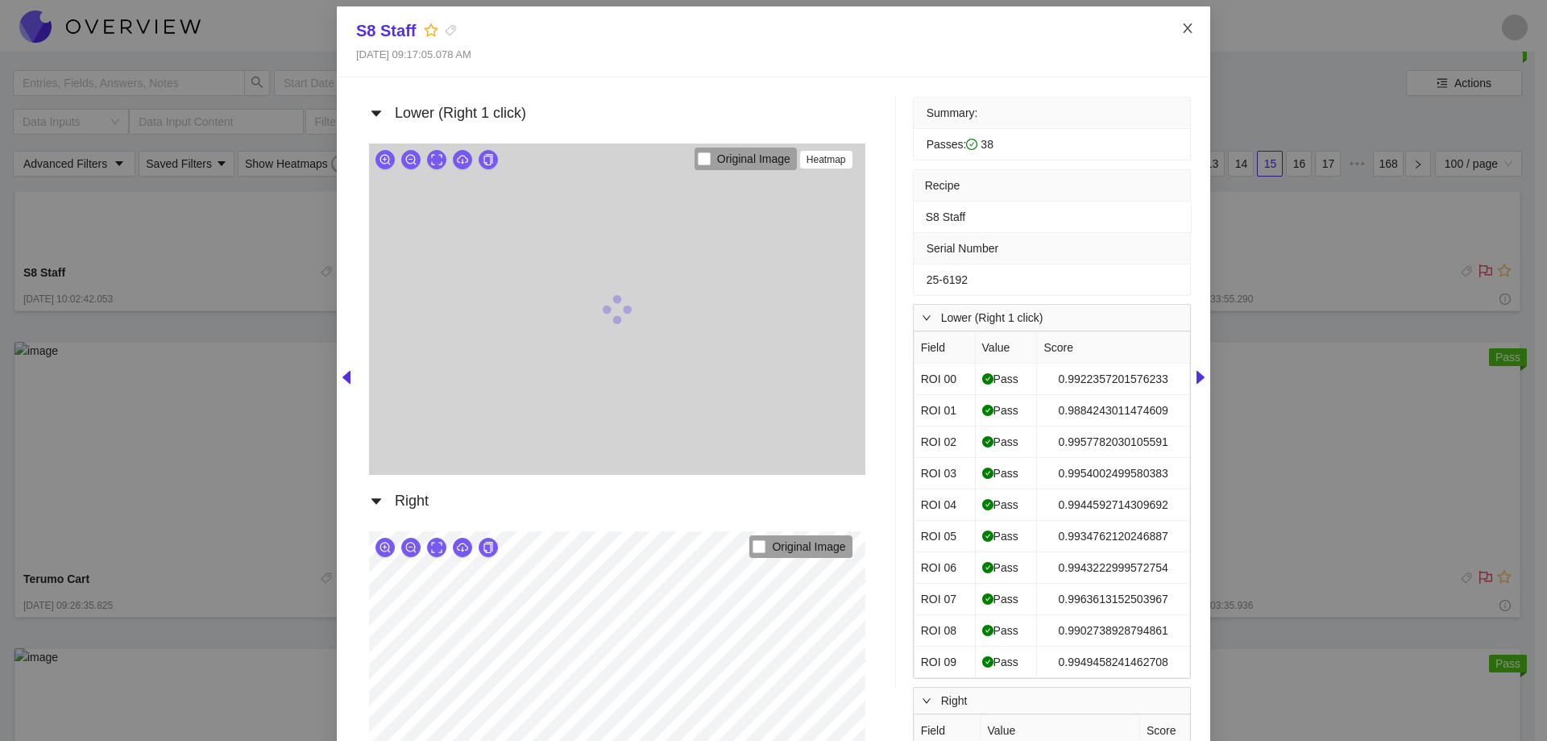
click at [1174, 27] on span "Close" at bounding box center [1187, 28] width 45 height 45
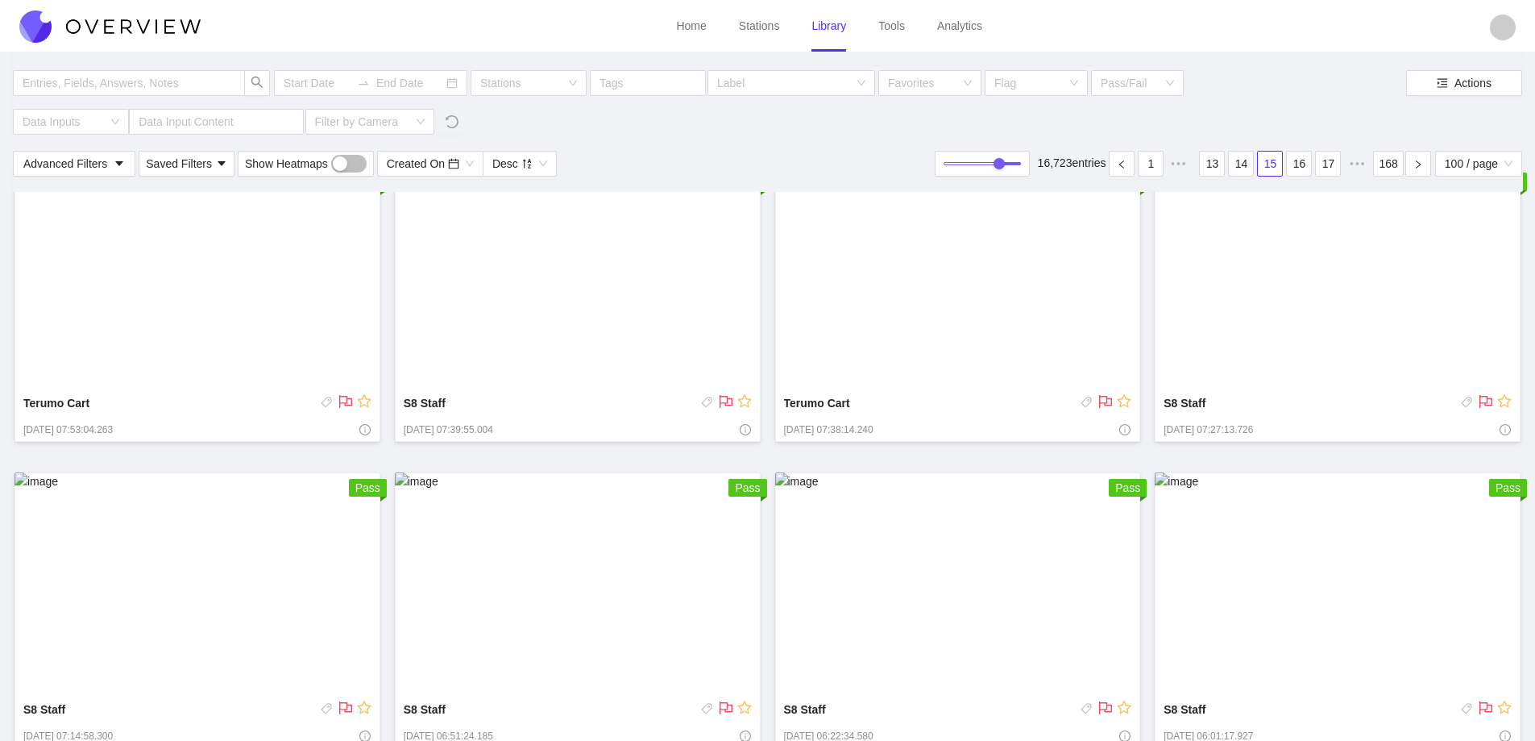
scroll to position [7103, 0]
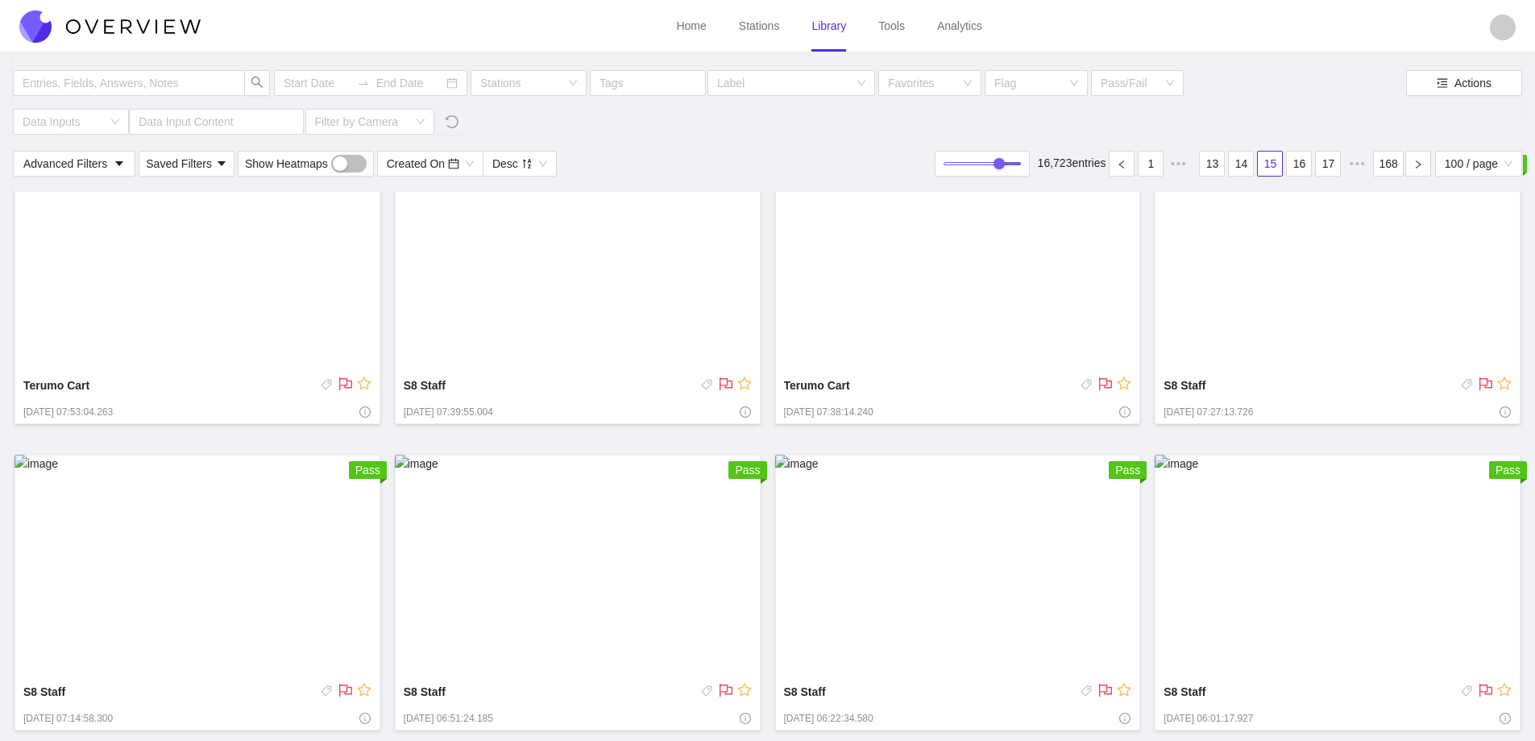
click at [1084, 597] on img at bounding box center [958, 567] width 366 height 224
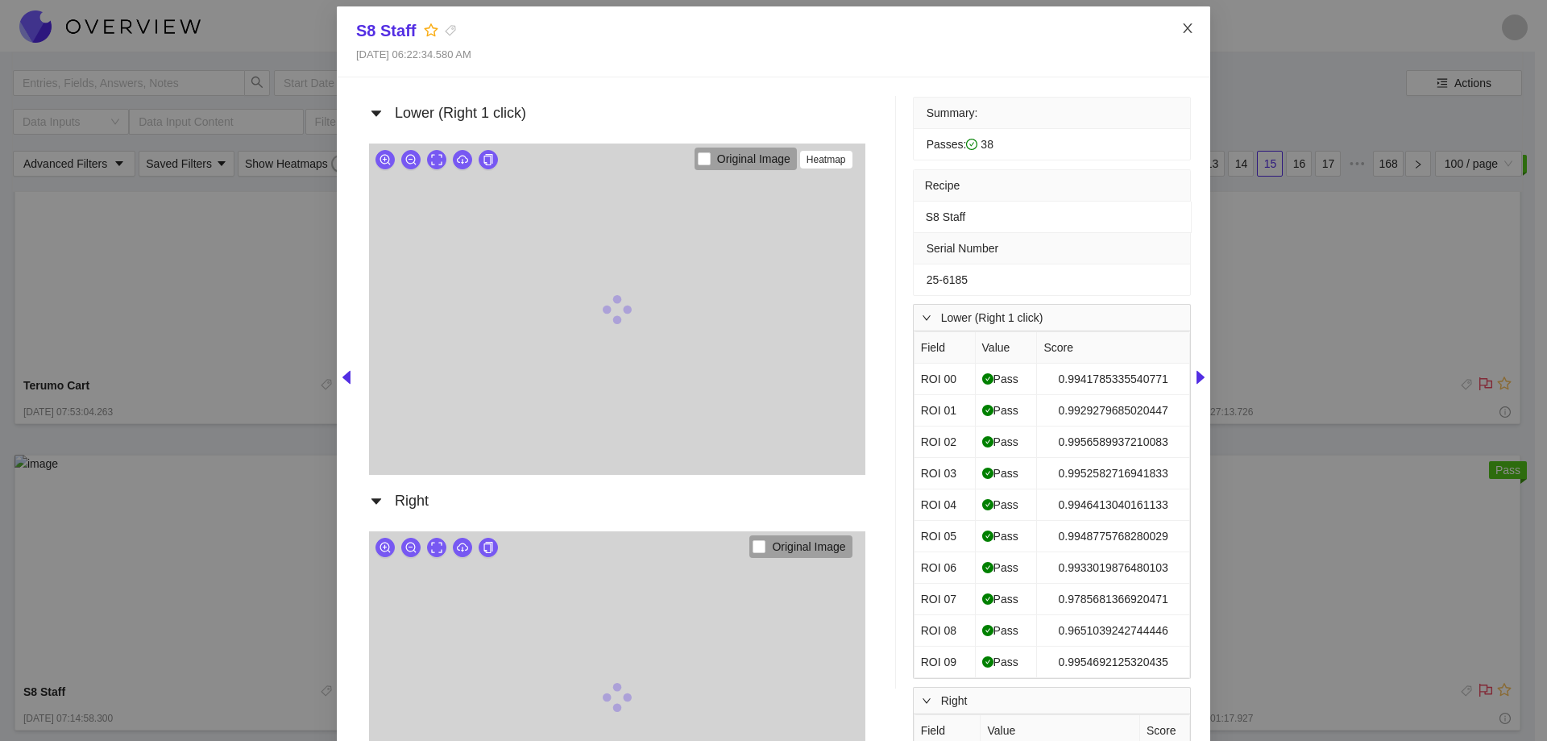
click at [1188, 35] on icon "close" at bounding box center [1188, 28] width 13 height 13
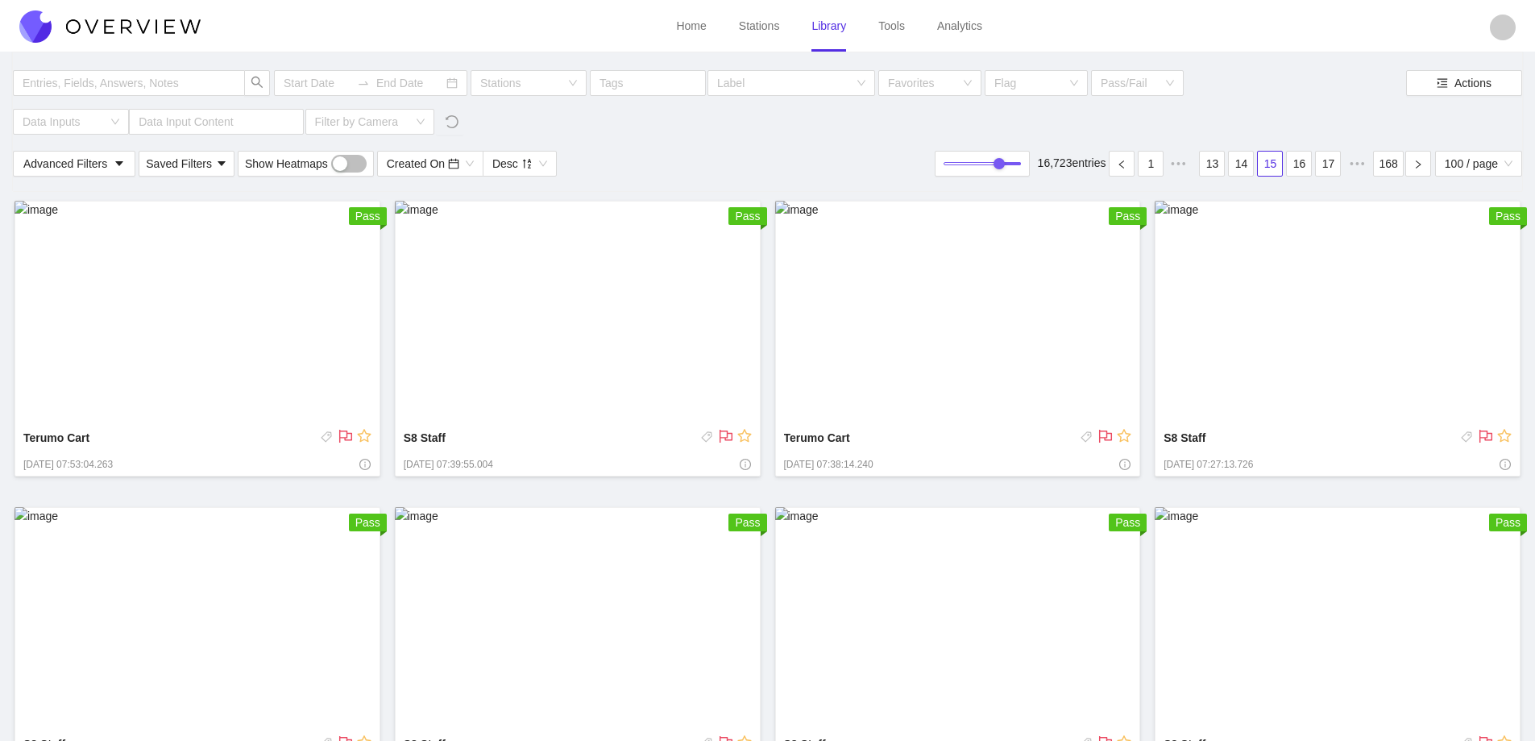
scroll to position [7022, 0]
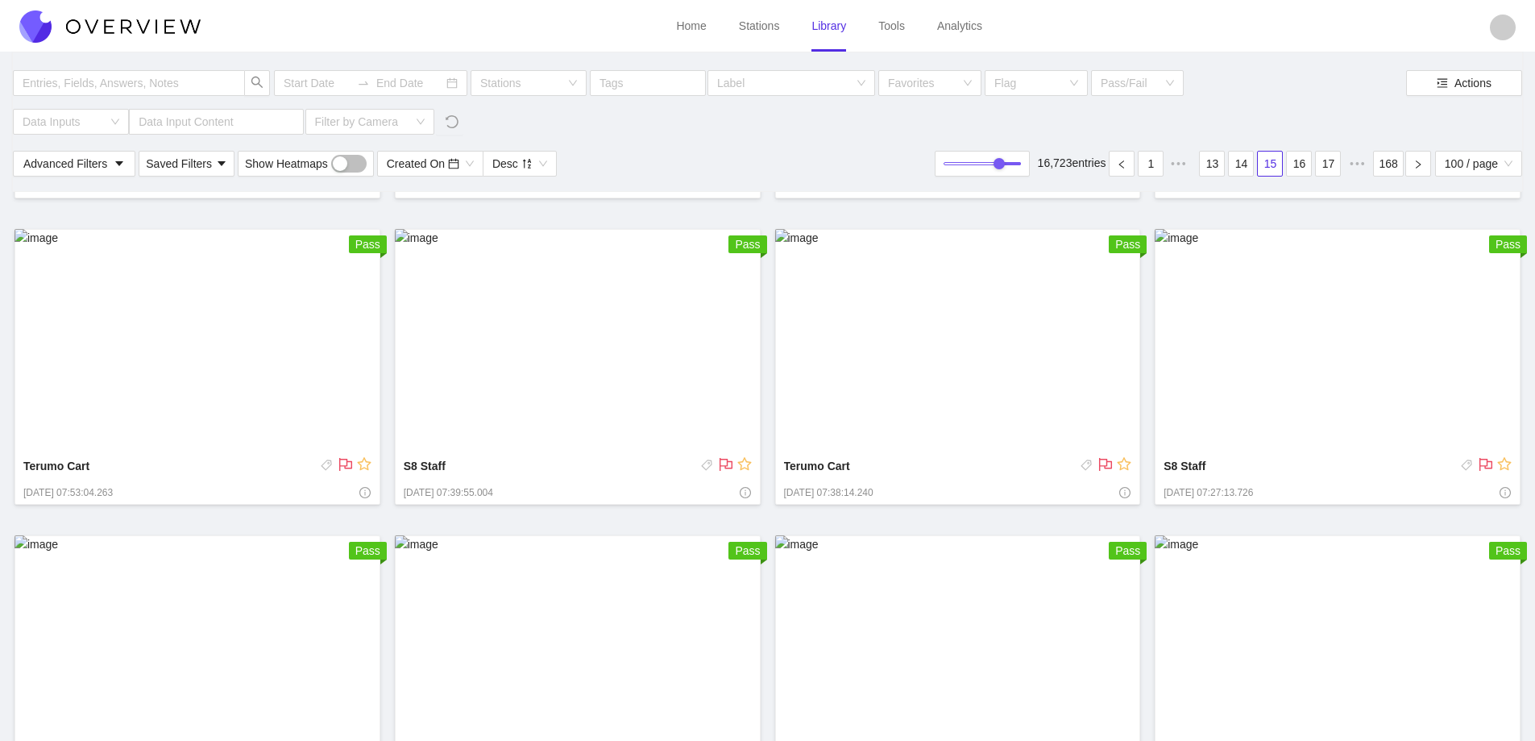
click at [966, 373] on img at bounding box center [958, 341] width 366 height 224
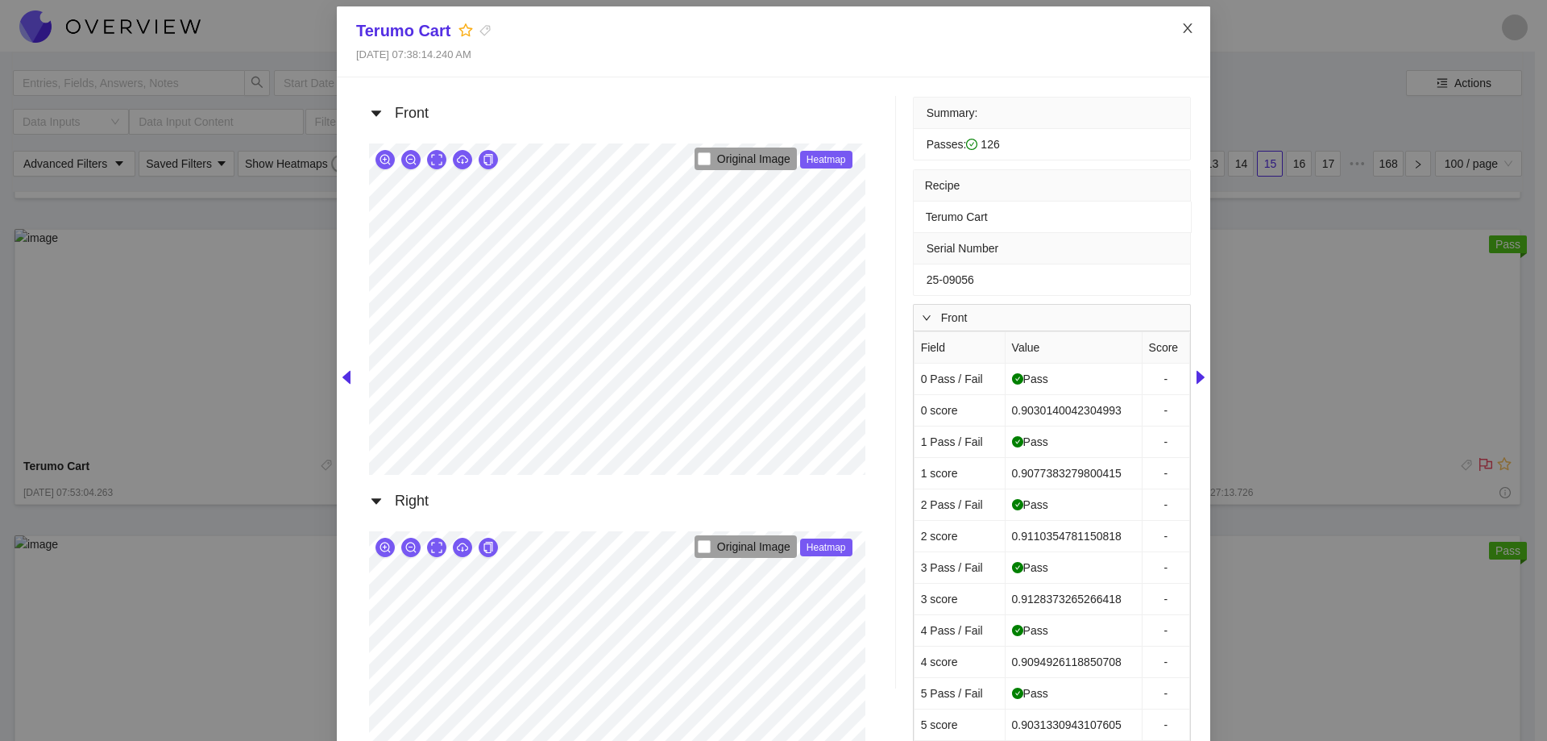
click at [1175, 31] on span "Close" at bounding box center [1187, 28] width 45 height 45
